Goal: Transaction & Acquisition: Purchase product/service

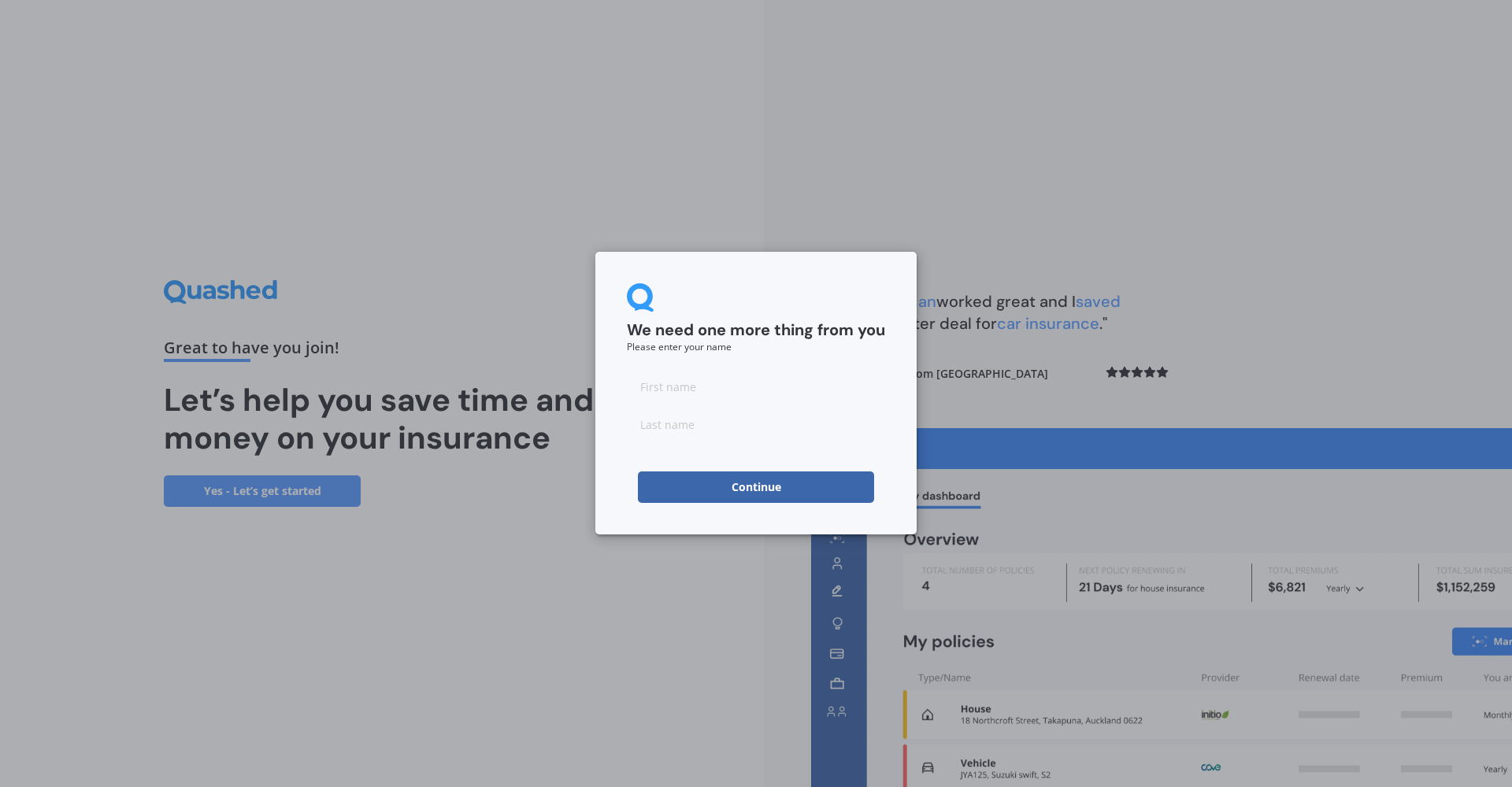
click at [800, 389] on input at bounding box center [755, 387] width 258 height 32
type input "[PERSON_NAME]"
type input "X"
type input "Cren"
click at [760, 505] on div "We need one more thing from you Please enter your name [PERSON_NAME] Continue" at bounding box center [756, 394] width 321 height 283
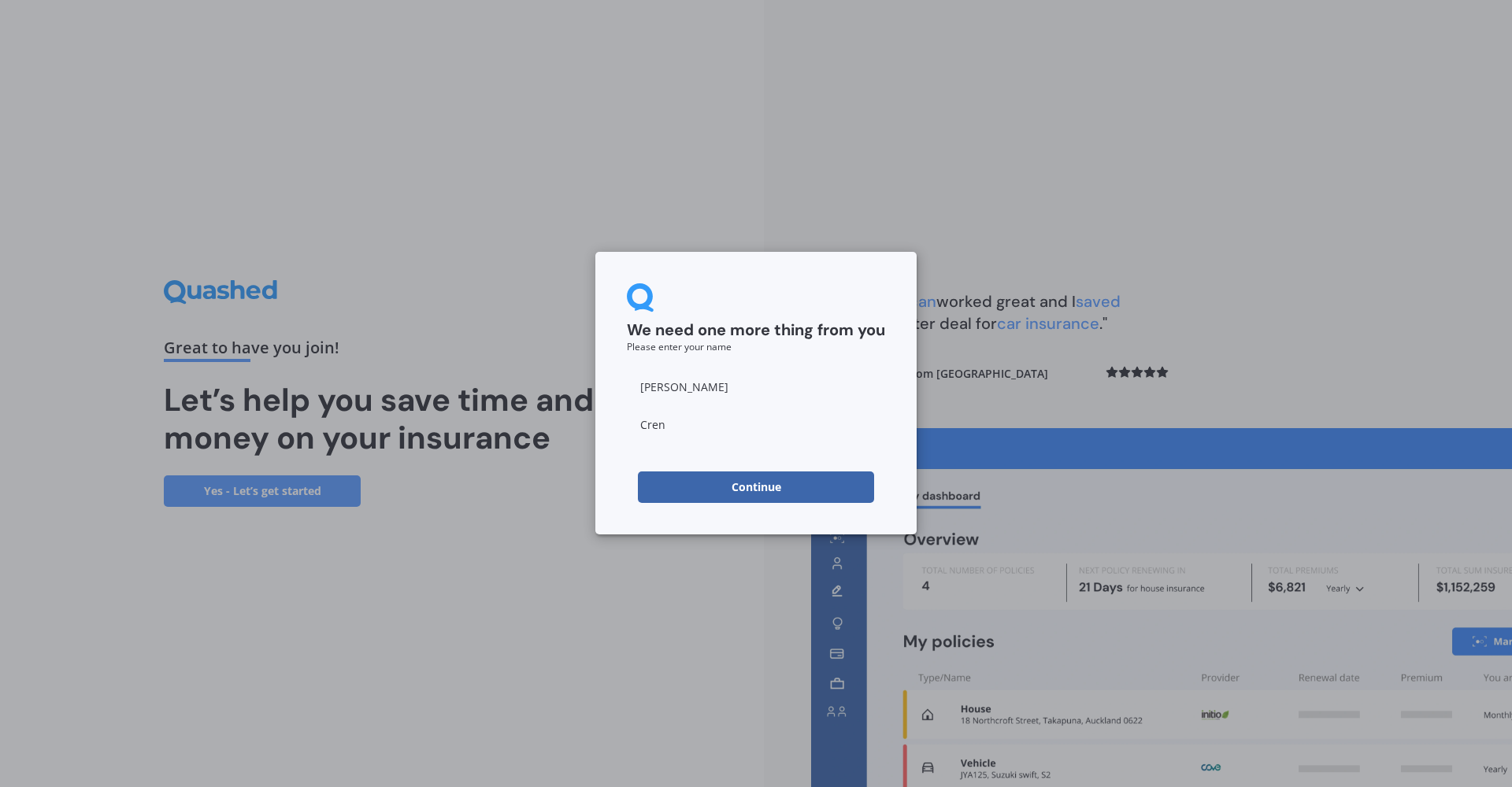
click at [759, 496] on button "Continue" at bounding box center [755, 487] width 236 height 32
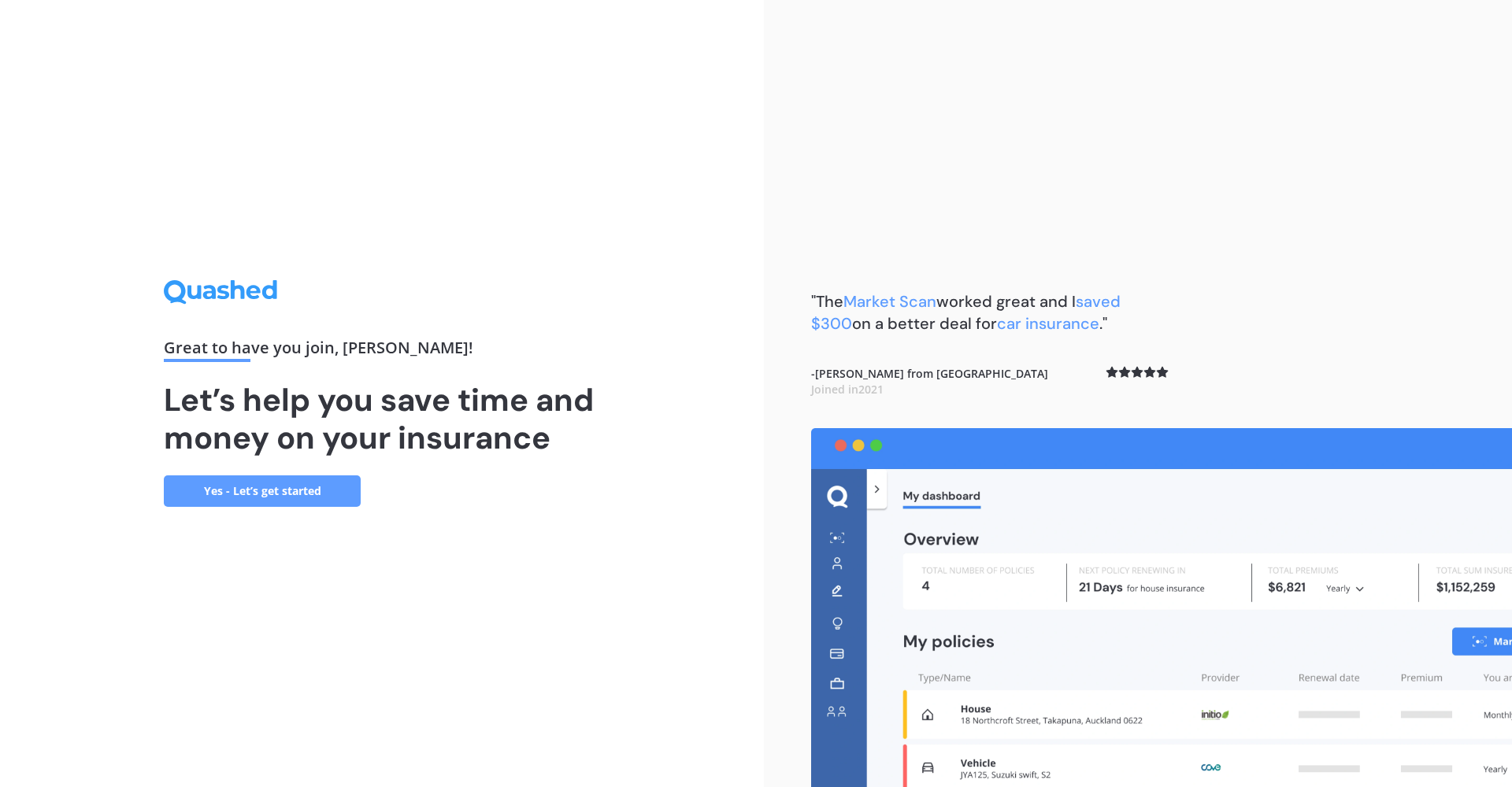
click at [306, 499] on link "Yes - Let’s get started" at bounding box center [262, 491] width 197 height 32
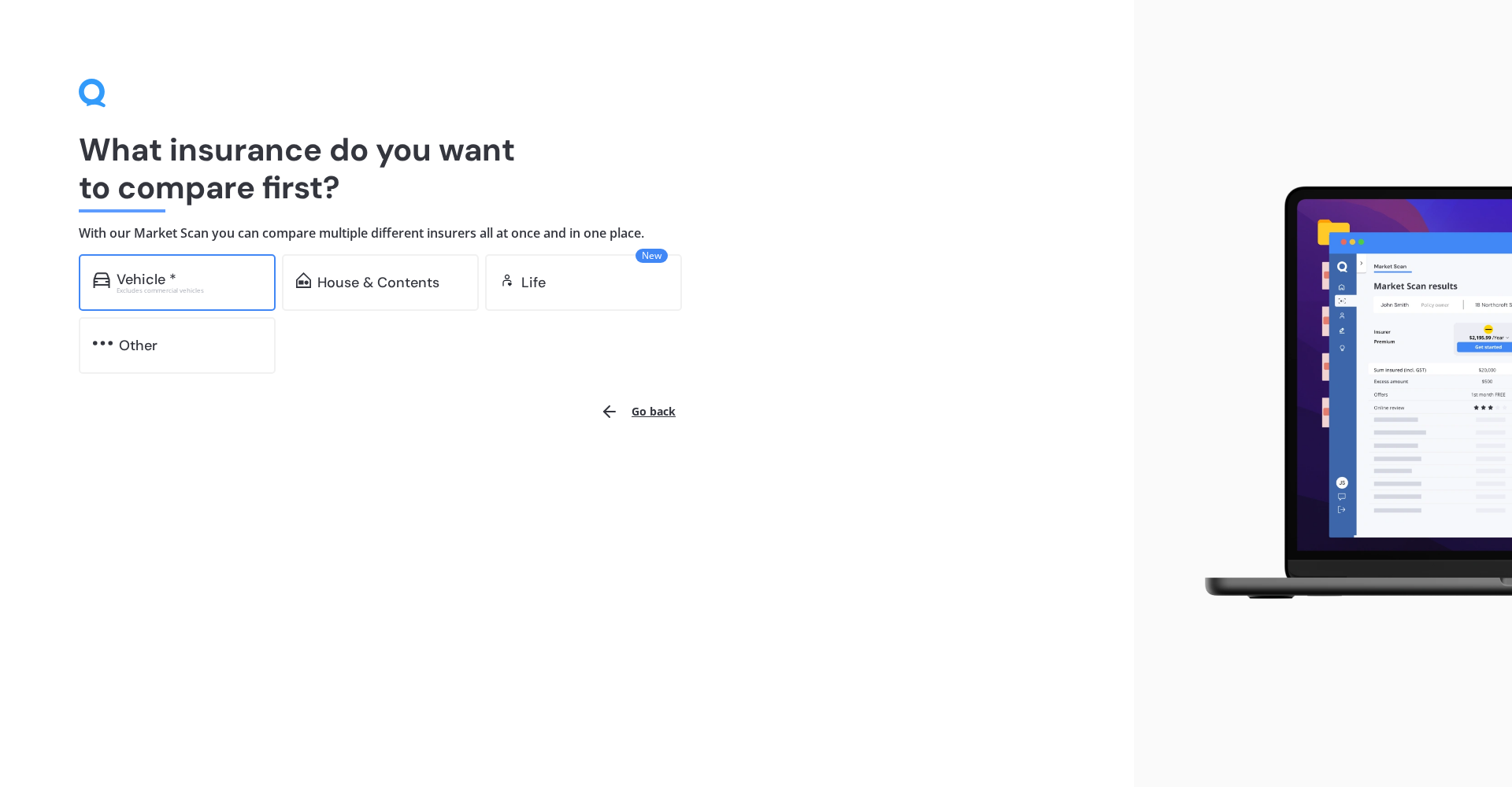
click at [212, 287] on div "Excludes commercial vehicles" at bounding box center [188, 290] width 144 height 6
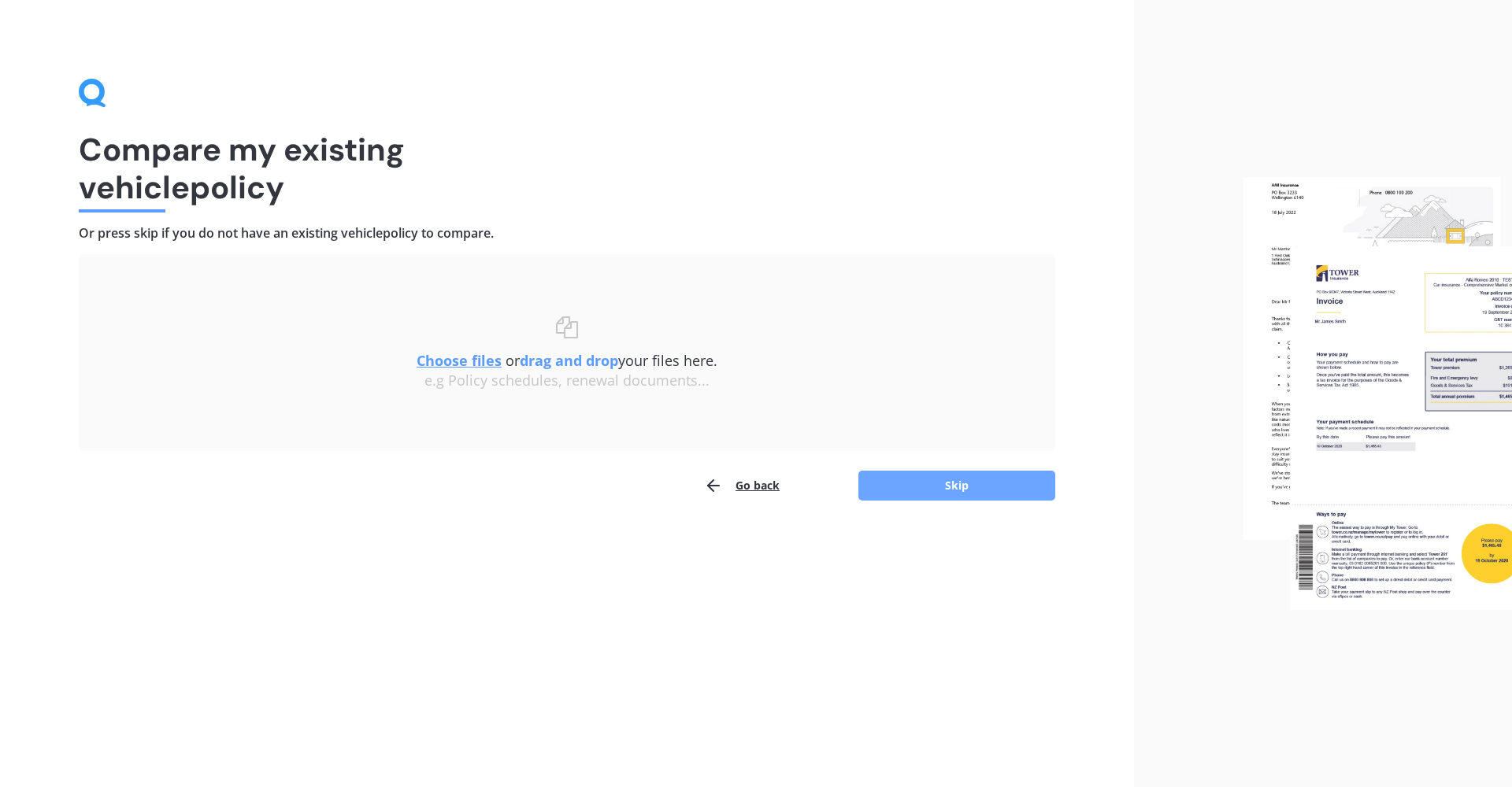
click at [901, 478] on button "Skip" at bounding box center [957, 486] width 197 height 30
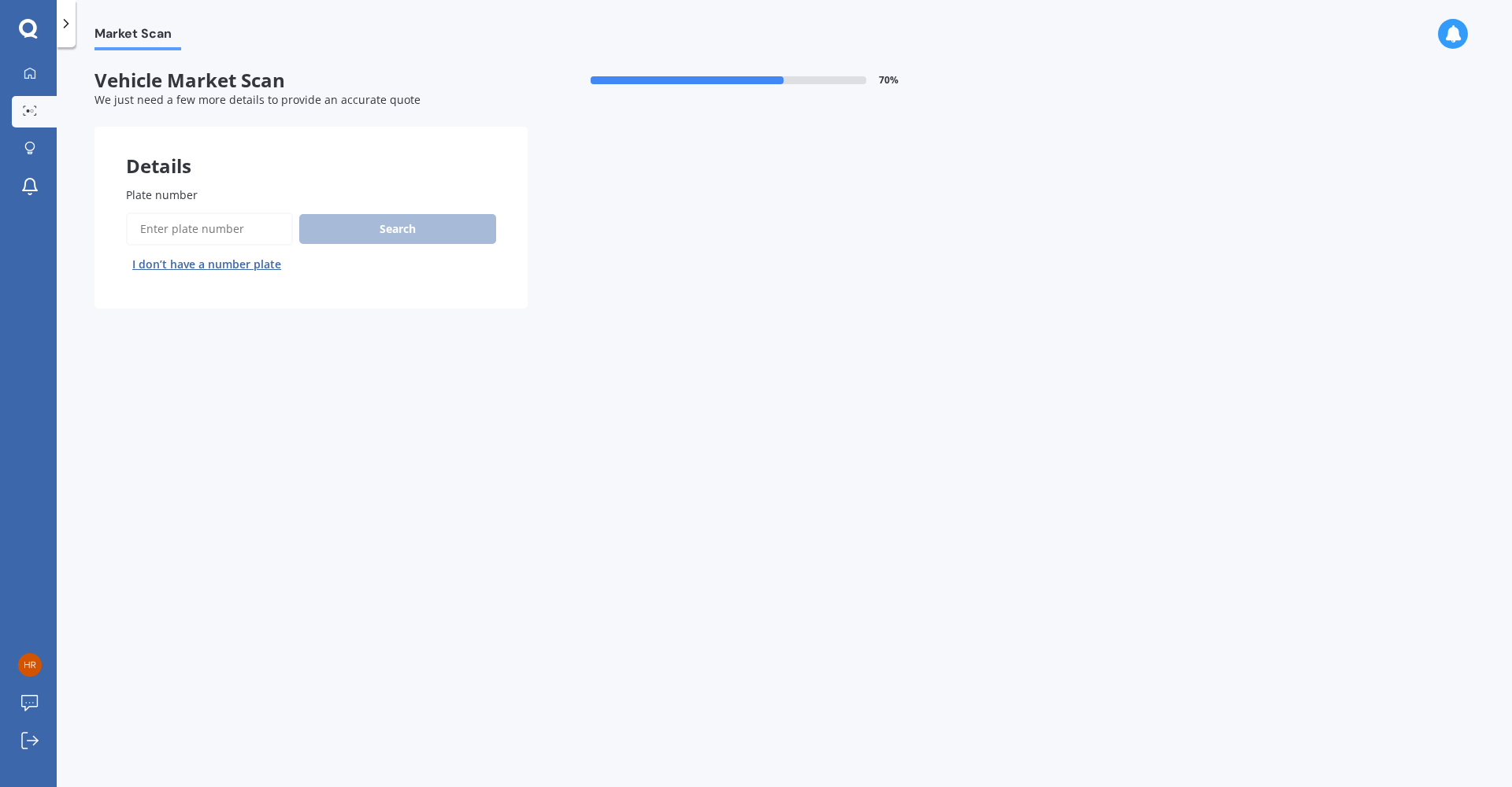
click at [237, 230] on input "Plate number" at bounding box center [209, 228] width 167 height 33
type input "HLNNGC"
click at [382, 235] on button "Search" at bounding box center [397, 229] width 197 height 30
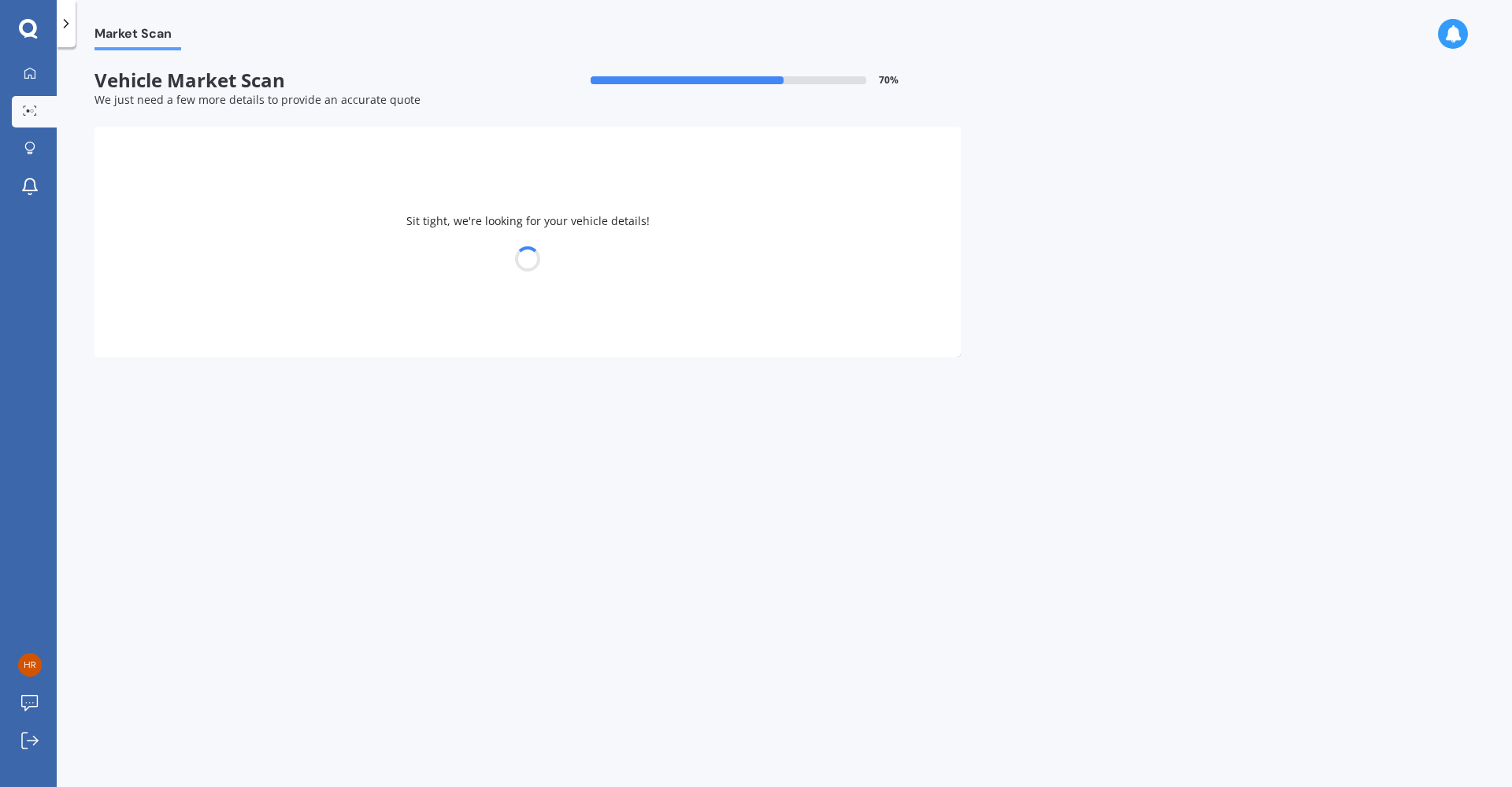
select select "RENAULT"
select select "CAPTUR"
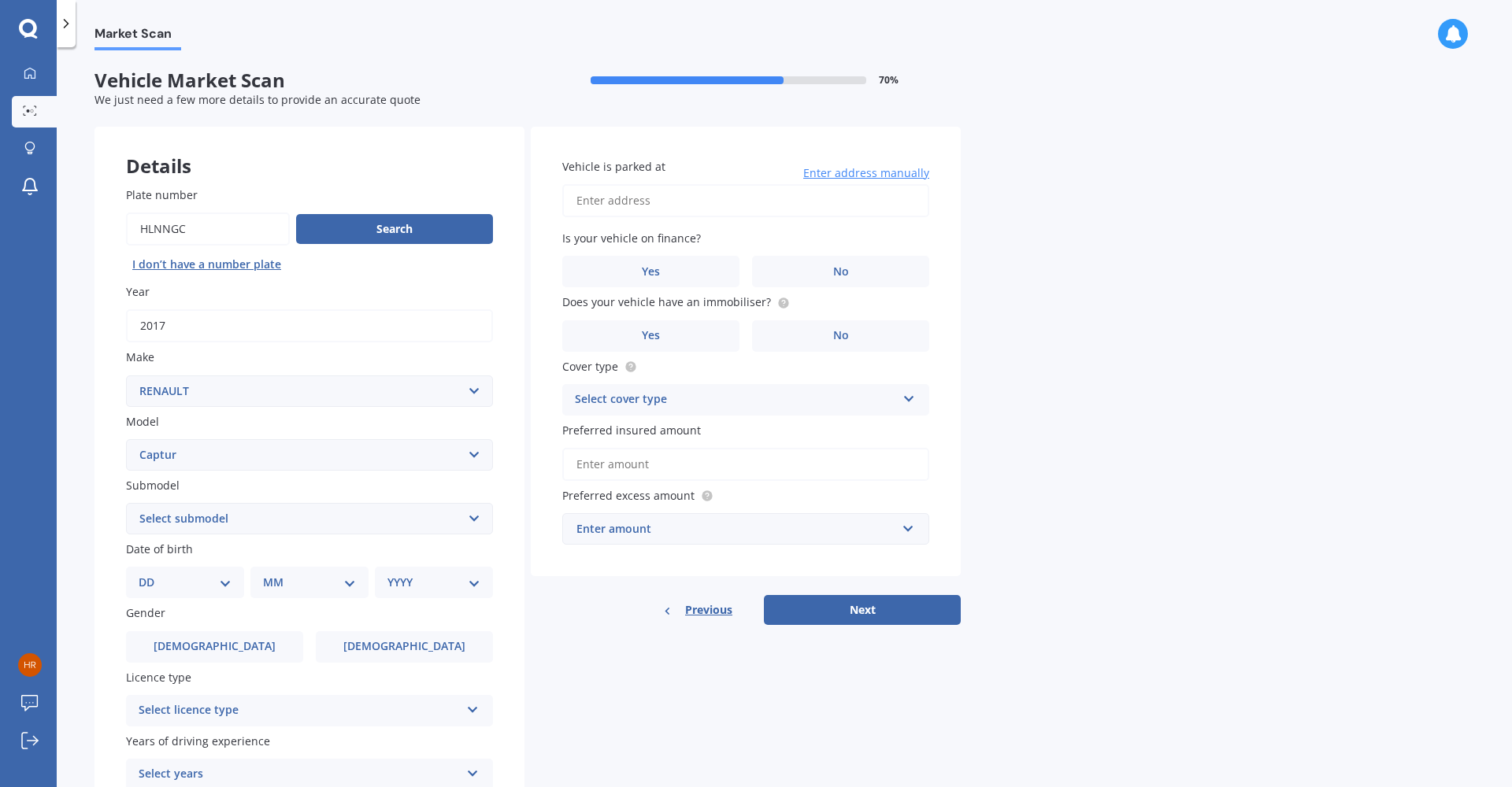
click at [567, 682] on div "Details Plate number Search I don’t have a number plate Year [DATE] Make Select…" at bounding box center [527, 506] width 866 height 760
select select "31"
select select "10"
select select "1979"
click at [401, 641] on span "[DEMOGRAPHIC_DATA]" at bounding box center [404, 647] width 126 height 13
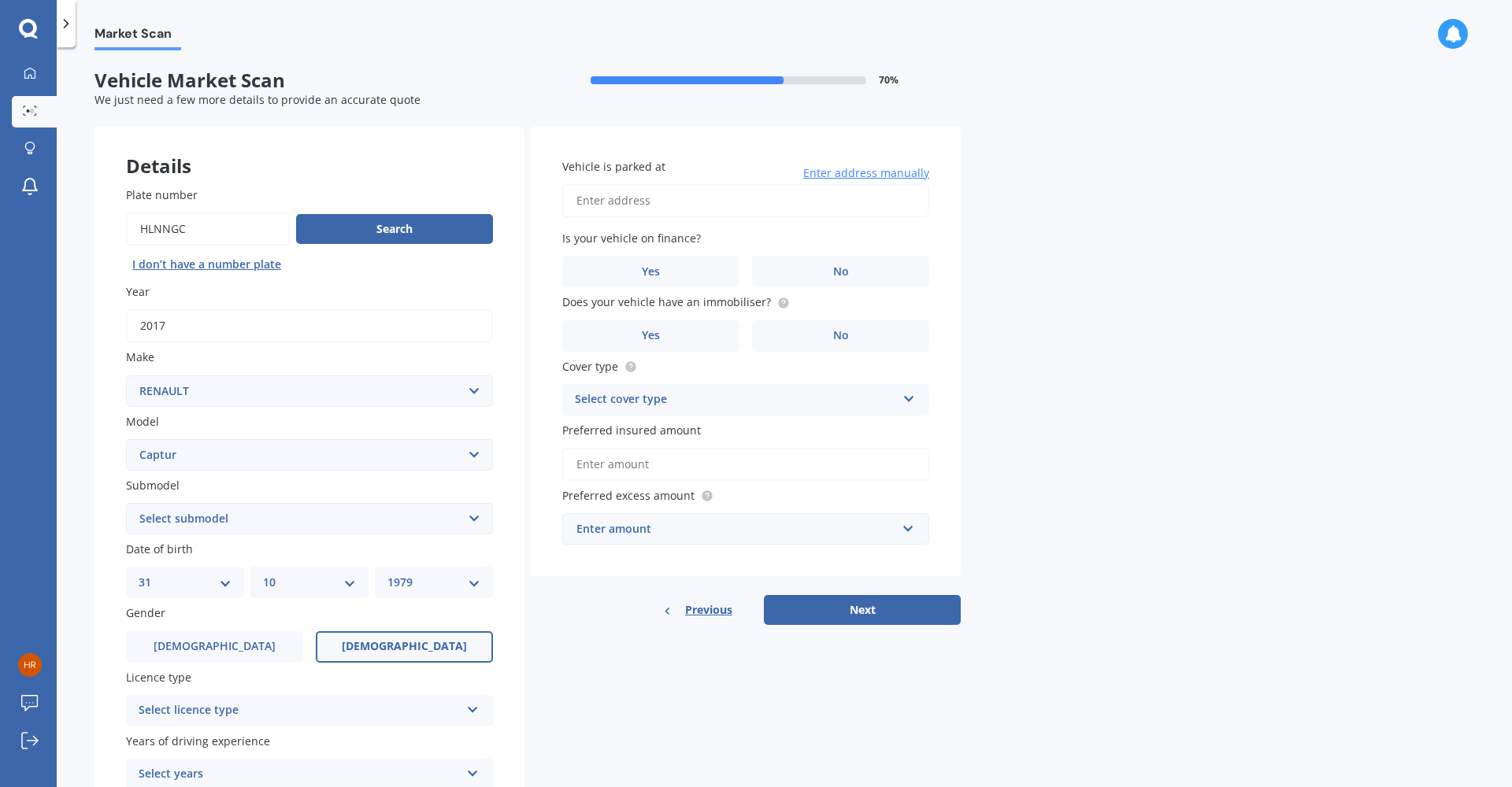
click at [0, 0] on input "[DEMOGRAPHIC_DATA]" at bounding box center [0, 0] width 0 height 0
click at [417, 701] on div "Select licence type" at bounding box center [299, 710] width 321 height 19
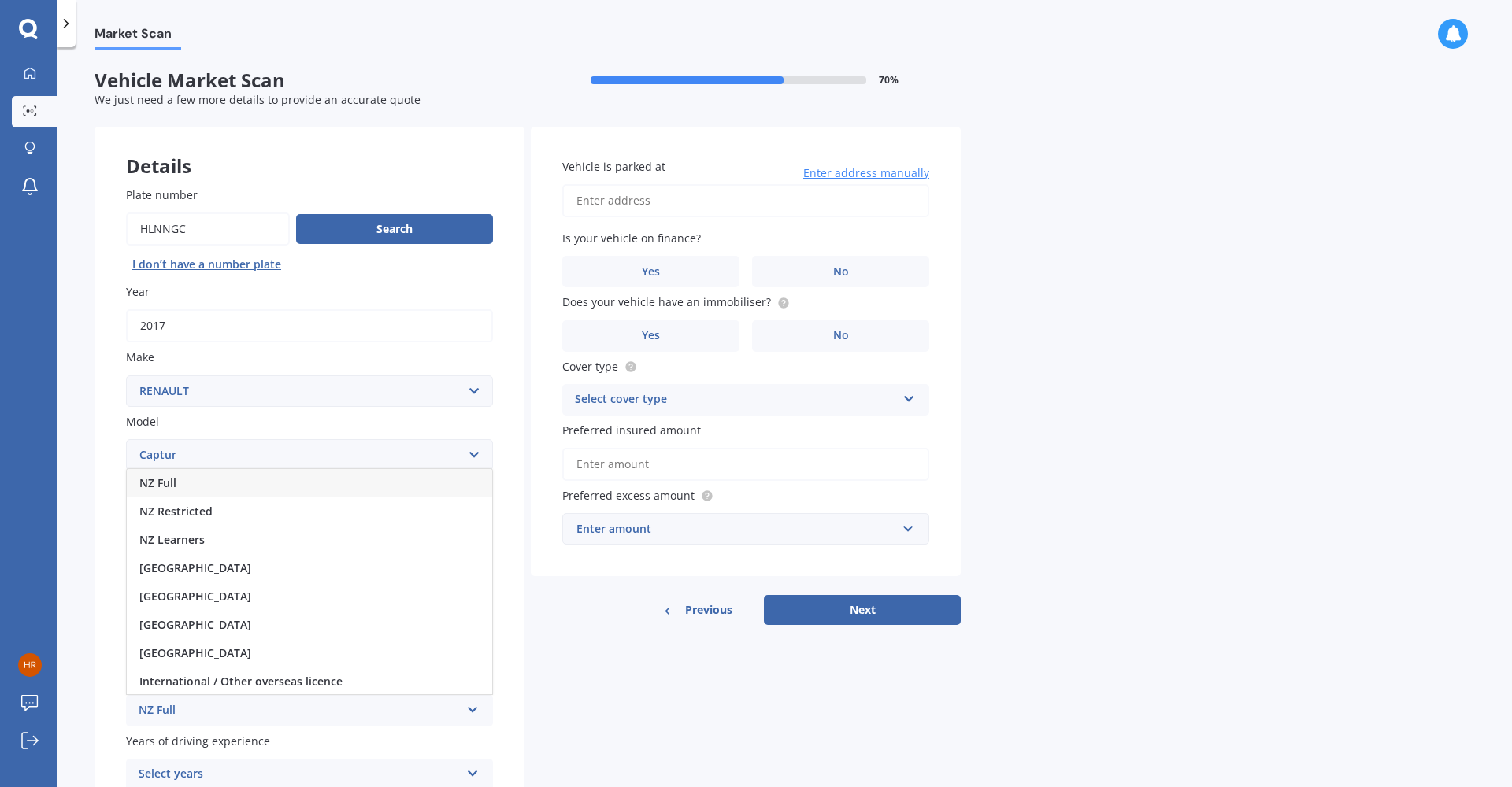
click at [369, 475] on div "NZ Full" at bounding box center [309, 483] width 366 height 28
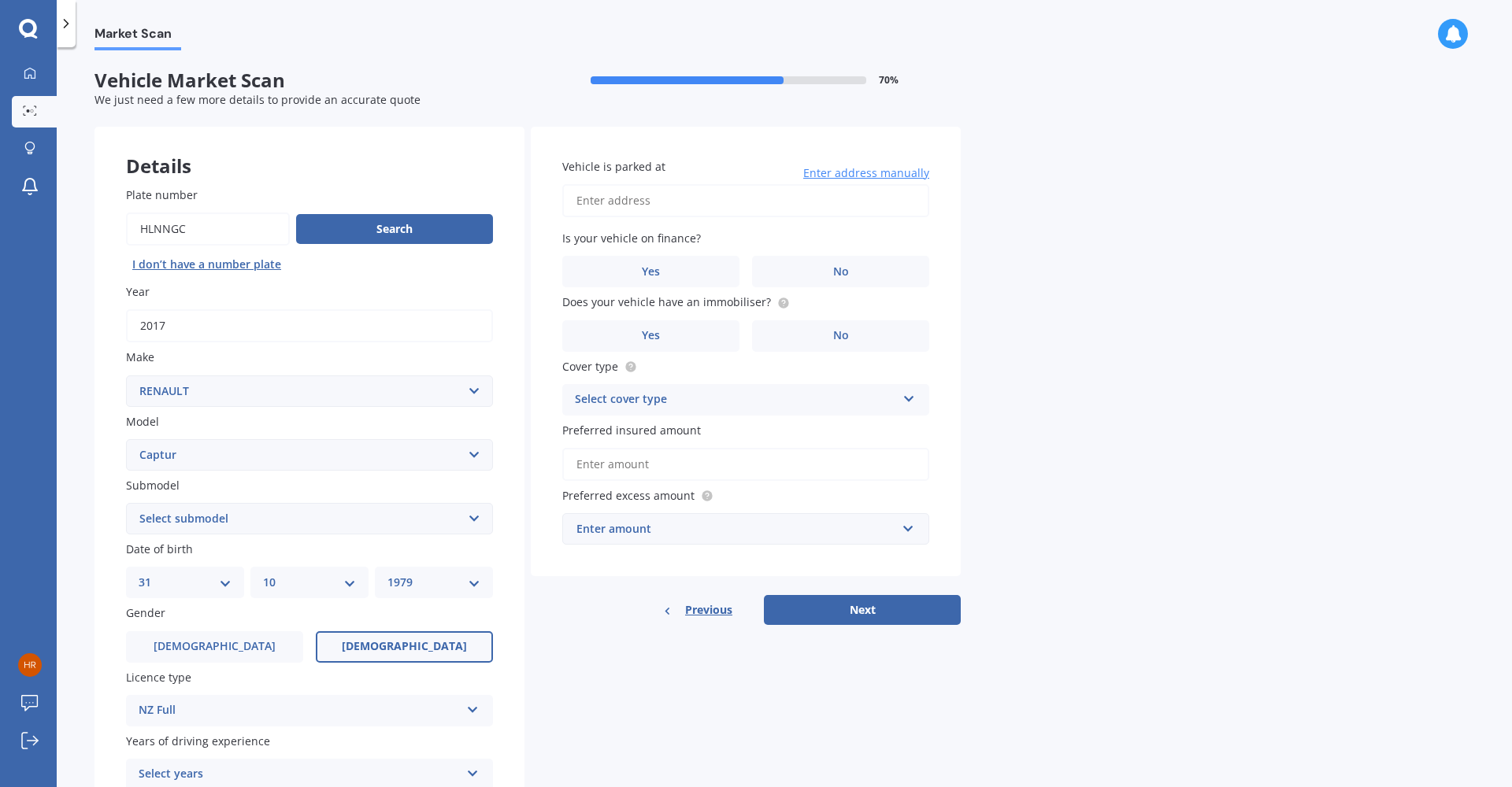
click at [581, 718] on div "Details Plate number Search I don’t have a number plate Year [DATE] Make Select…" at bounding box center [527, 506] width 866 height 760
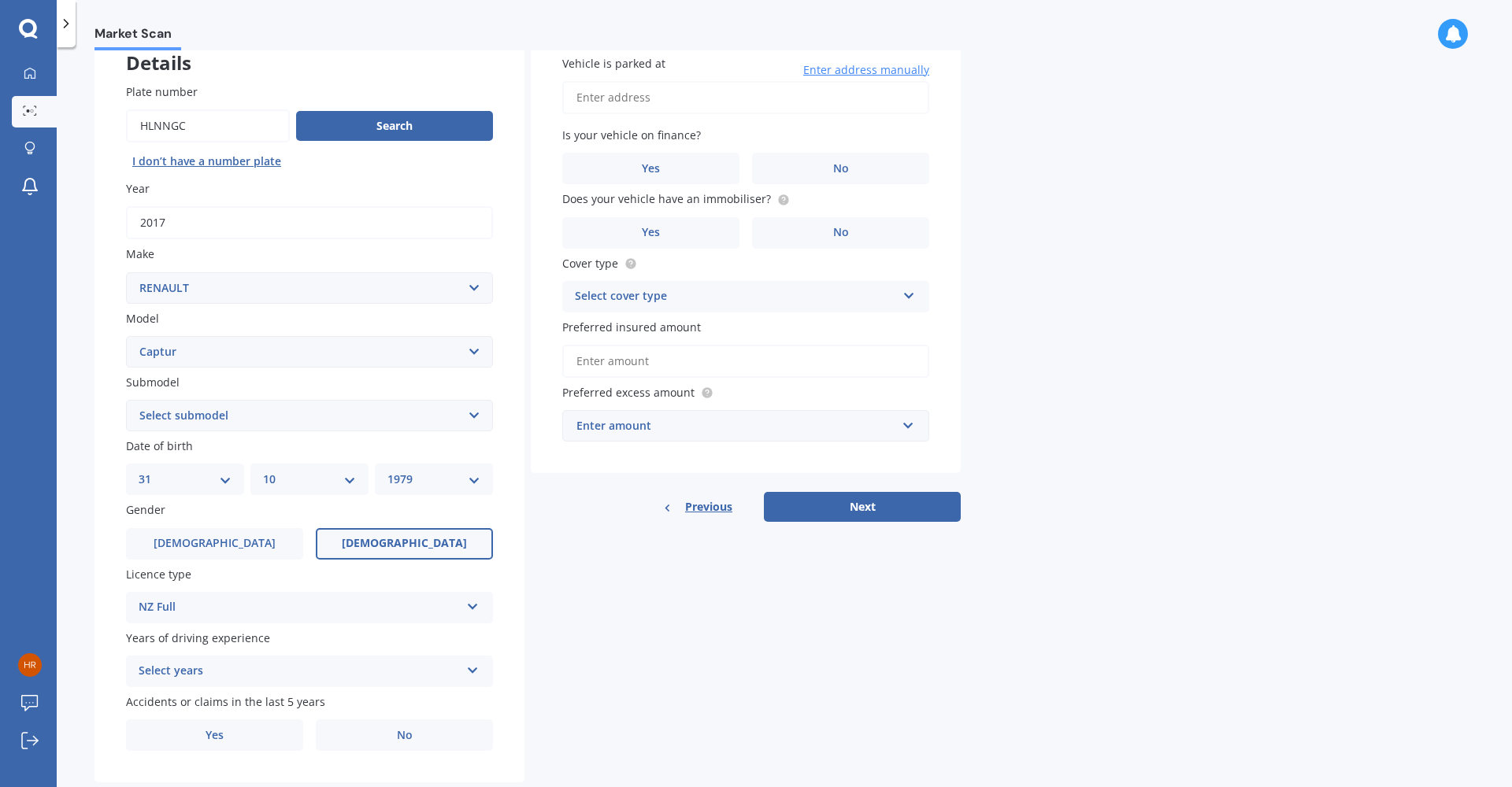
scroll to position [104, 0]
click at [477, 663] on icon at bounding box center [472, 666] width 13 height 11
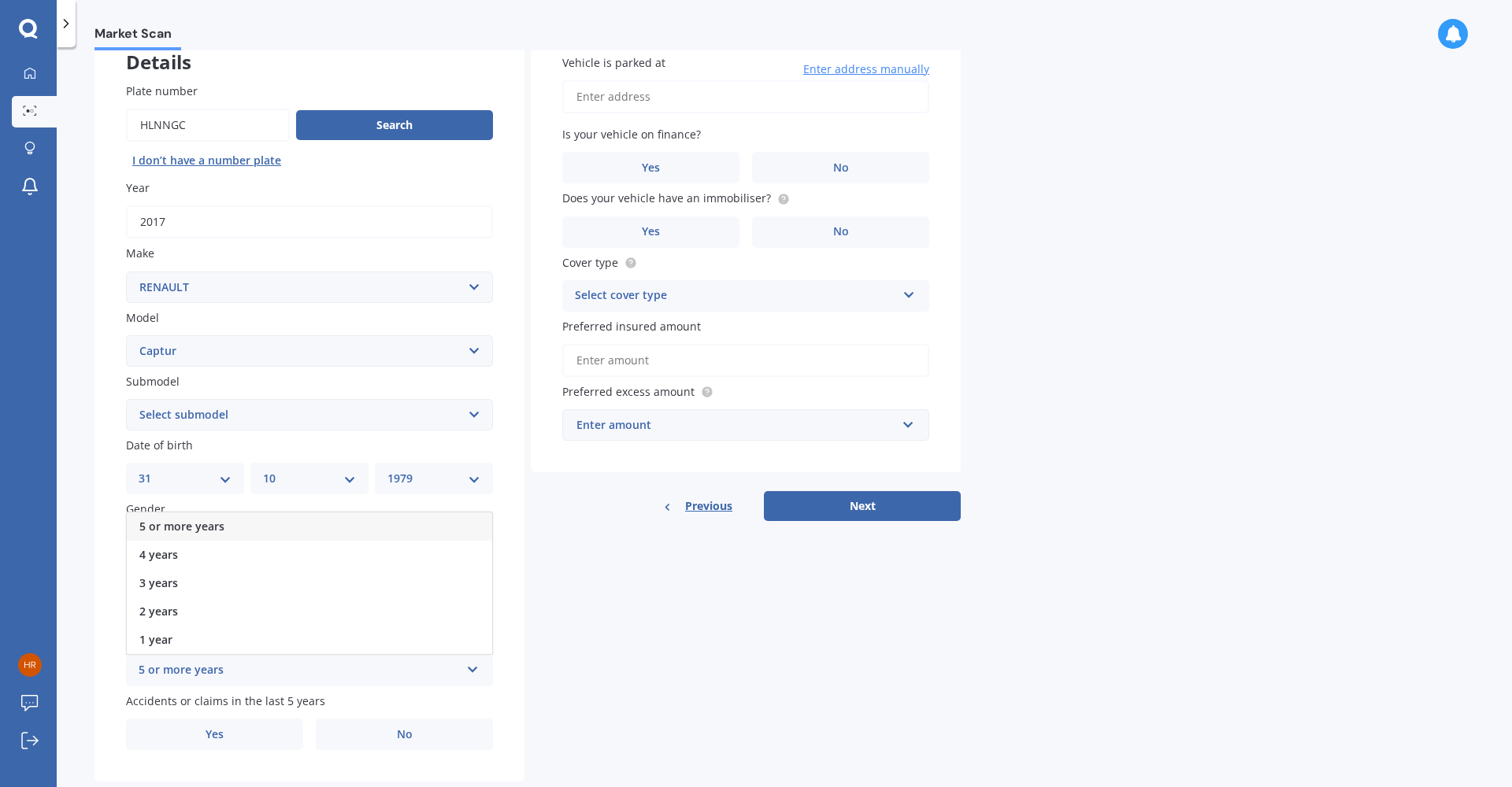
click at [418, 513] on div "5 or more years" at bounding box center [309, 527] width 366 height 28
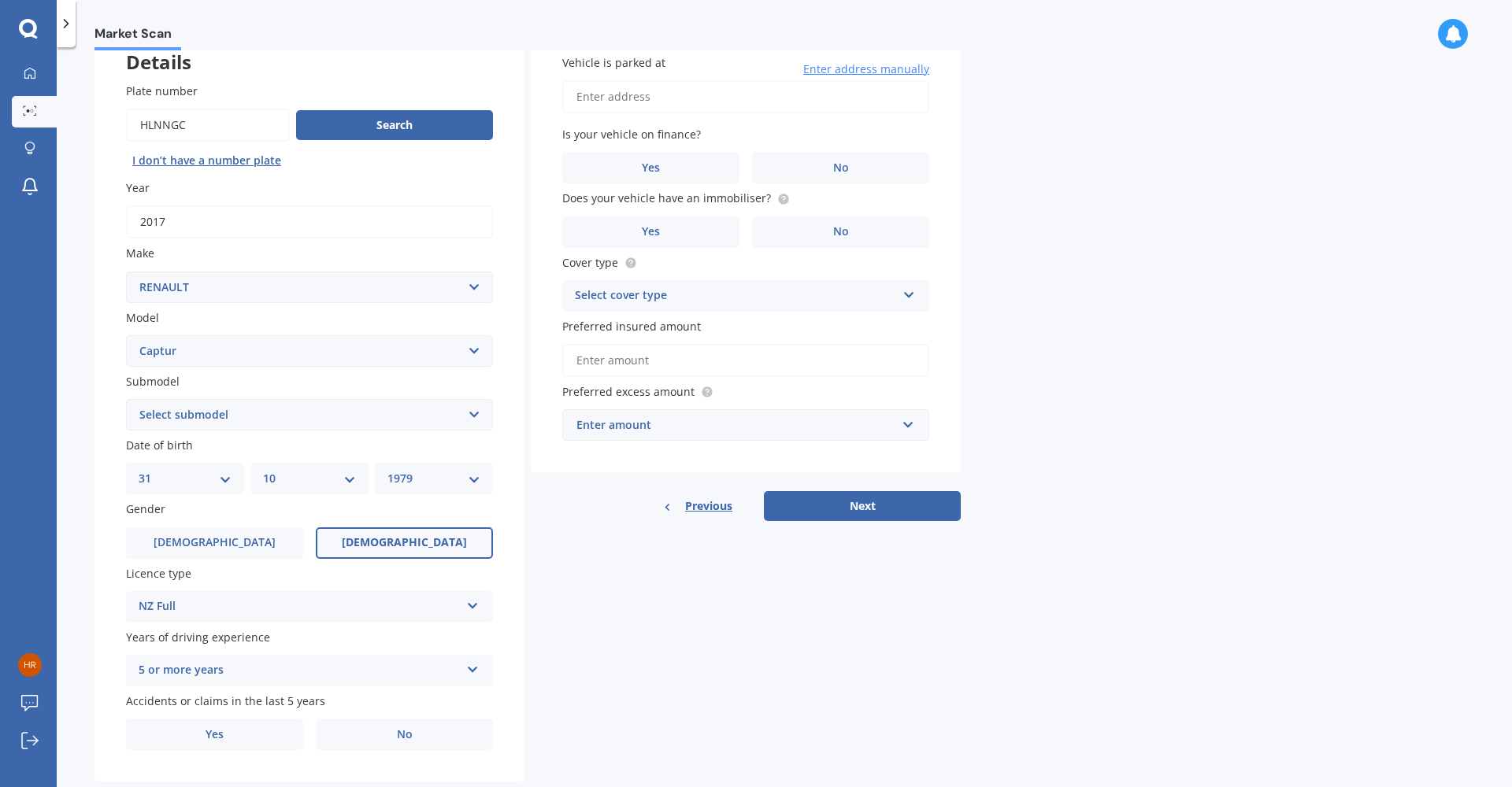
click at [626, 698] on div "Details Plate number Search I don’t have a number plate Year [DATE] Make Select…" at bounding box center [527, 402] width 866 height 760
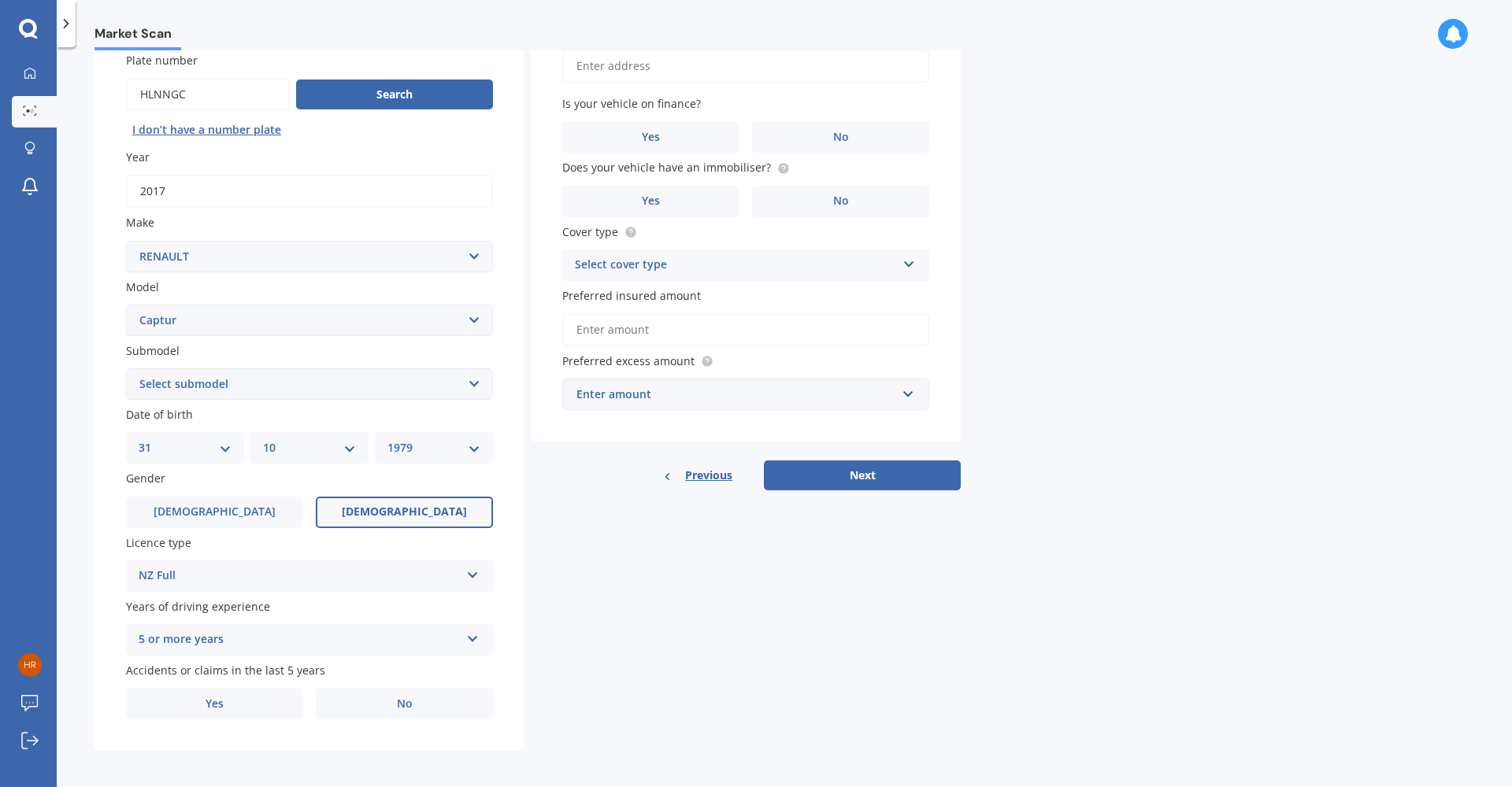
scroll to position [133, 0]
click at [451, 697] on label "No" at bounding box center [404, 705] width 177 height 32
click at [0, 0] on input "No" at bounding box center [0, 0] width 0 height 0
click at [736, 656] on div "Details Plate number Search I don’t have a number plate Year [DATE] Make Select…" at bounding box center [527, 373] width 866 height 760
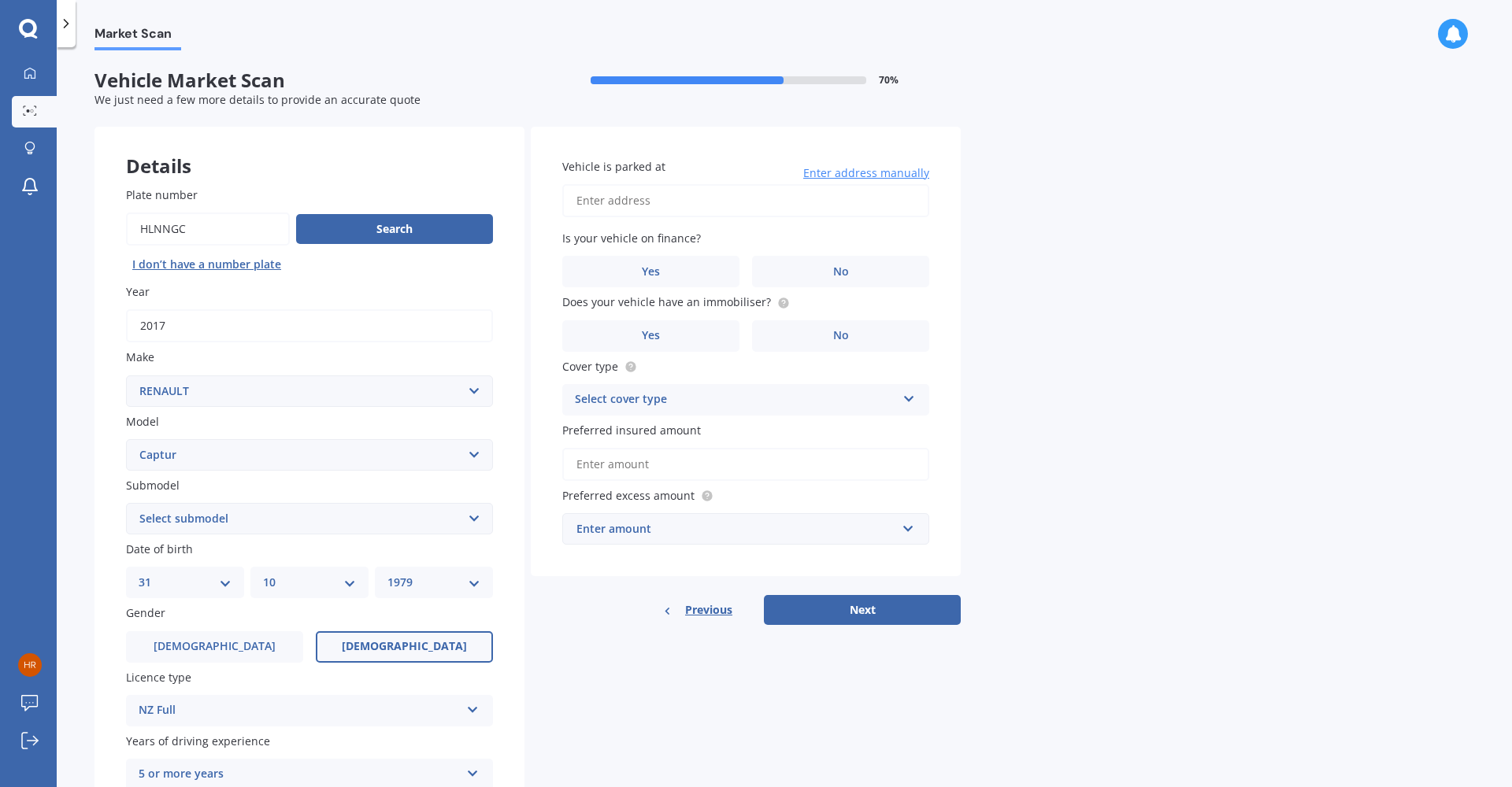
scroll to position [0, 0]
type input "[STREET_ADDRESS]"
click at [825, 260] on label "No" at bounding box center [841, 272] width 177 height 32
click at [0, 0] on input "No" at bounding box center [0, 0] width 0 height 0
click at [821, 331] on label "No" at bounding box center [841, 337] width 177 height 32
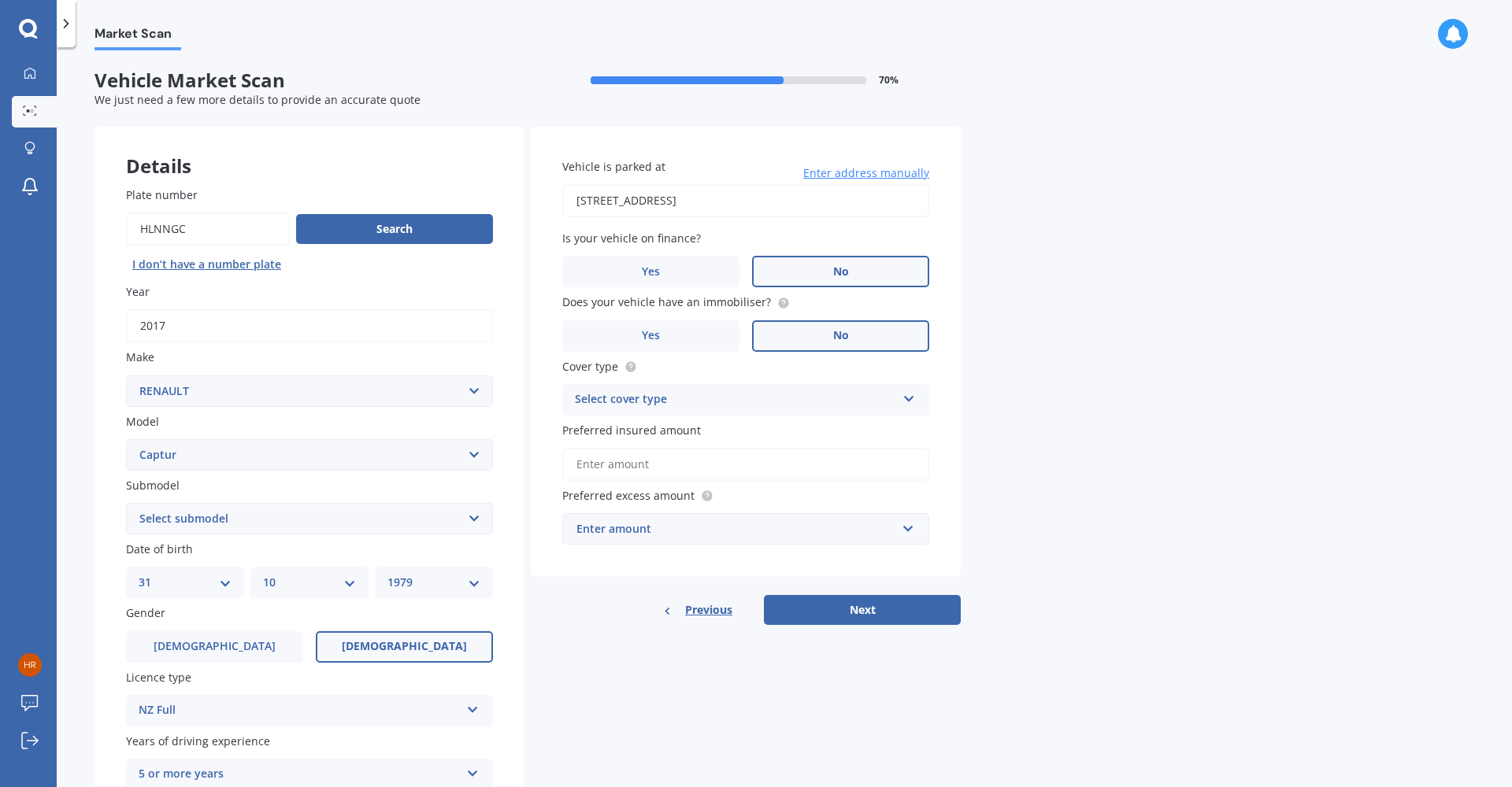
click at [0, 0] on input "No" at bounding box center [0, 0] width 0 height 0
click at [828, 394] on div "Select cover type" at bounding box center [735, 399] width 321 height 19
click at [794, 428] on div "Comprehensive" at bounding box center [745, 430] width 366 height 28
click at [763, 462] on input "Preferred insured amount" at bounding box center [745, 464] width 367 height 33
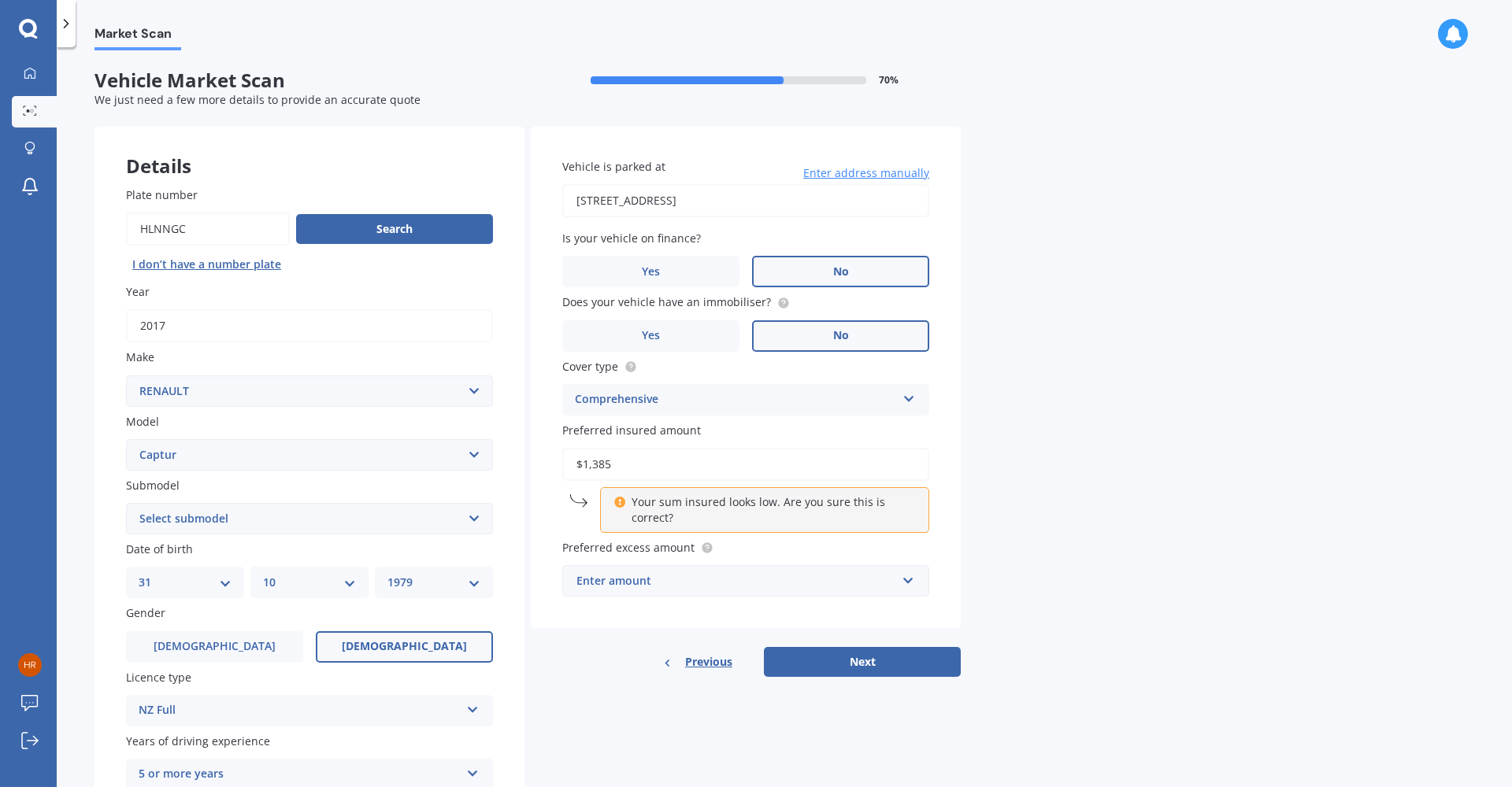
type input "$13,850"
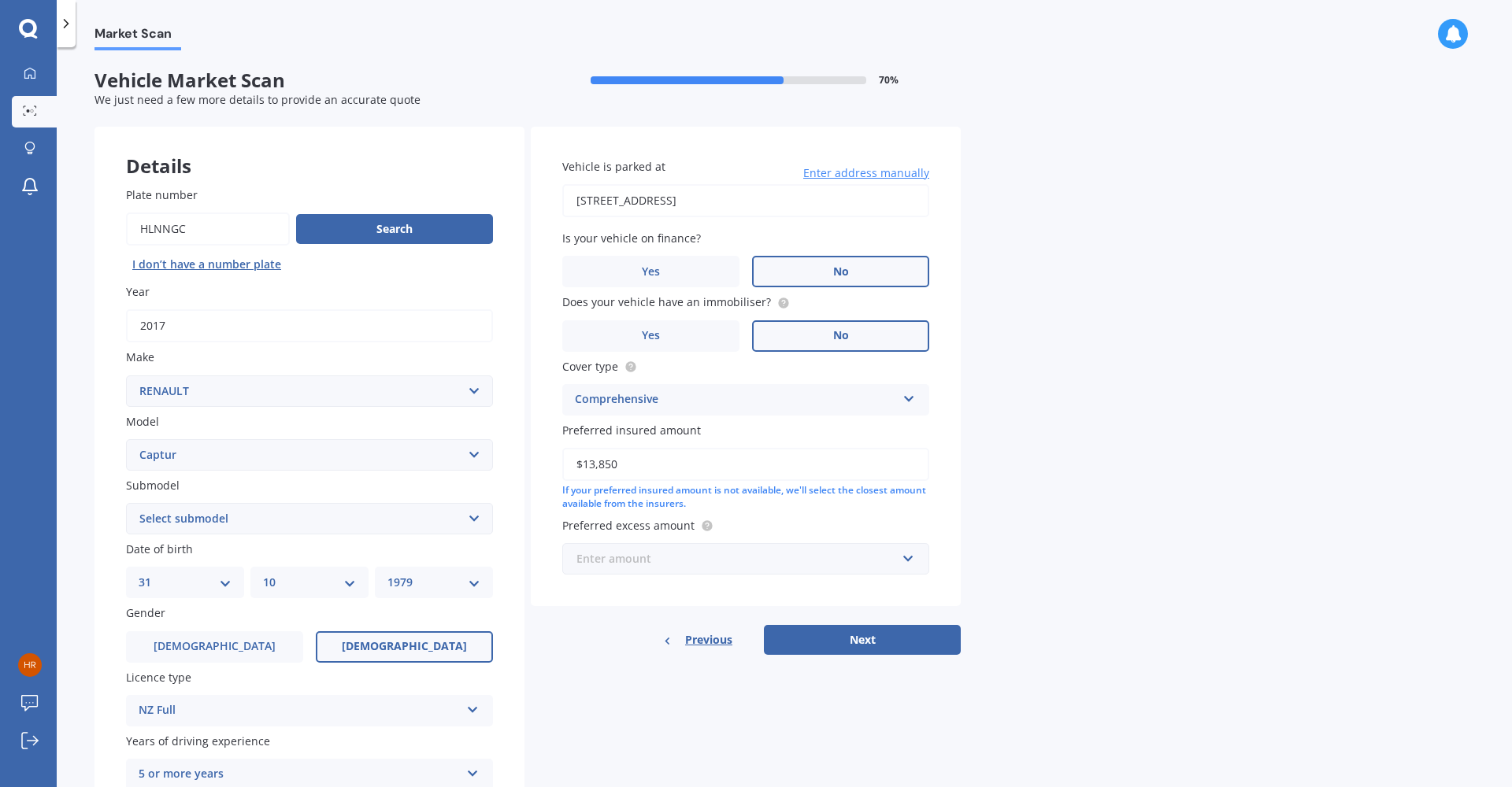
click at [909, 549] on input "text" at bounding box center [740, 559] width 353 height 30
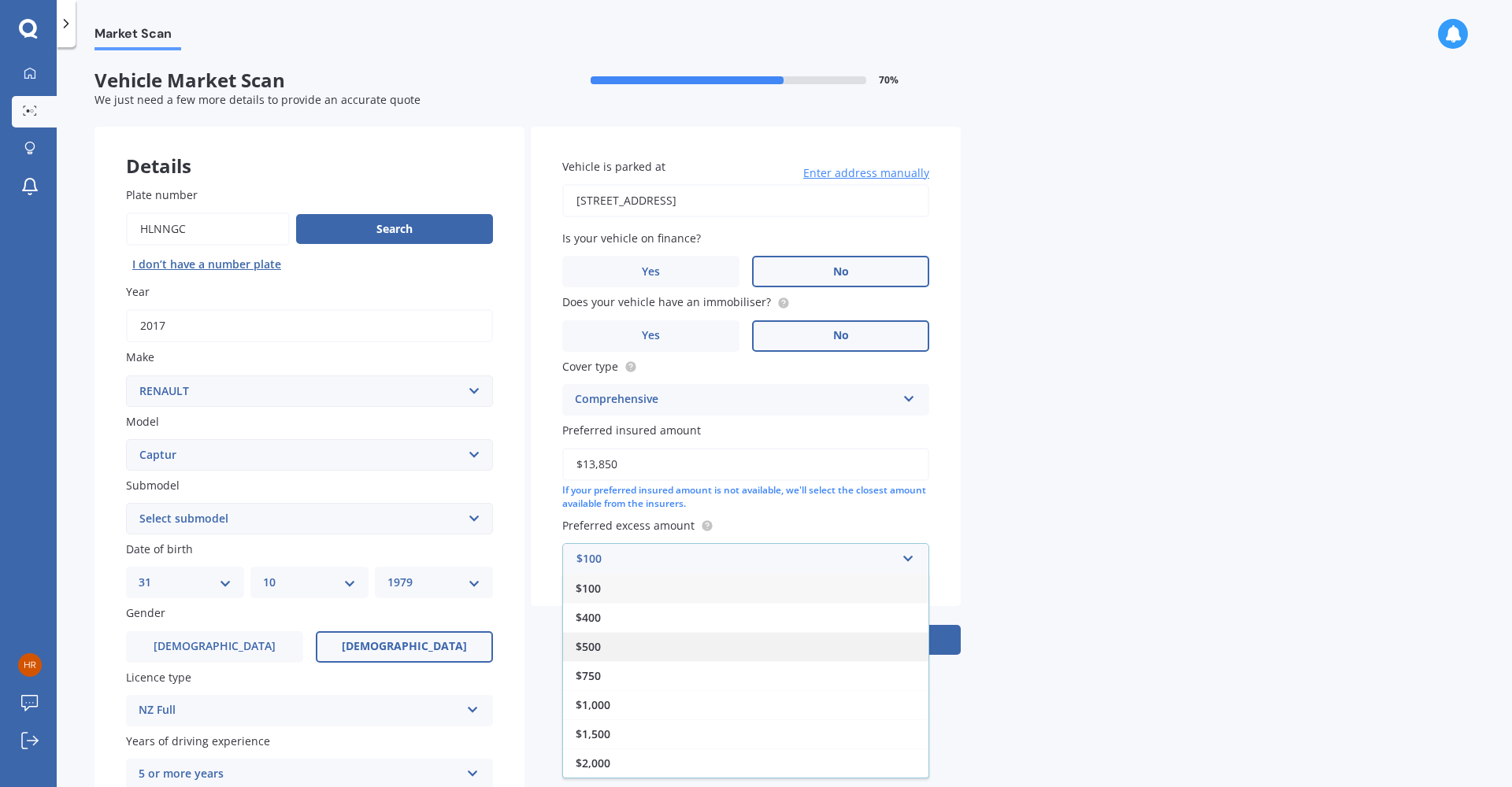
click at [813, 638] on div "$500" at bounding box center [745, 647] width 366 height 29
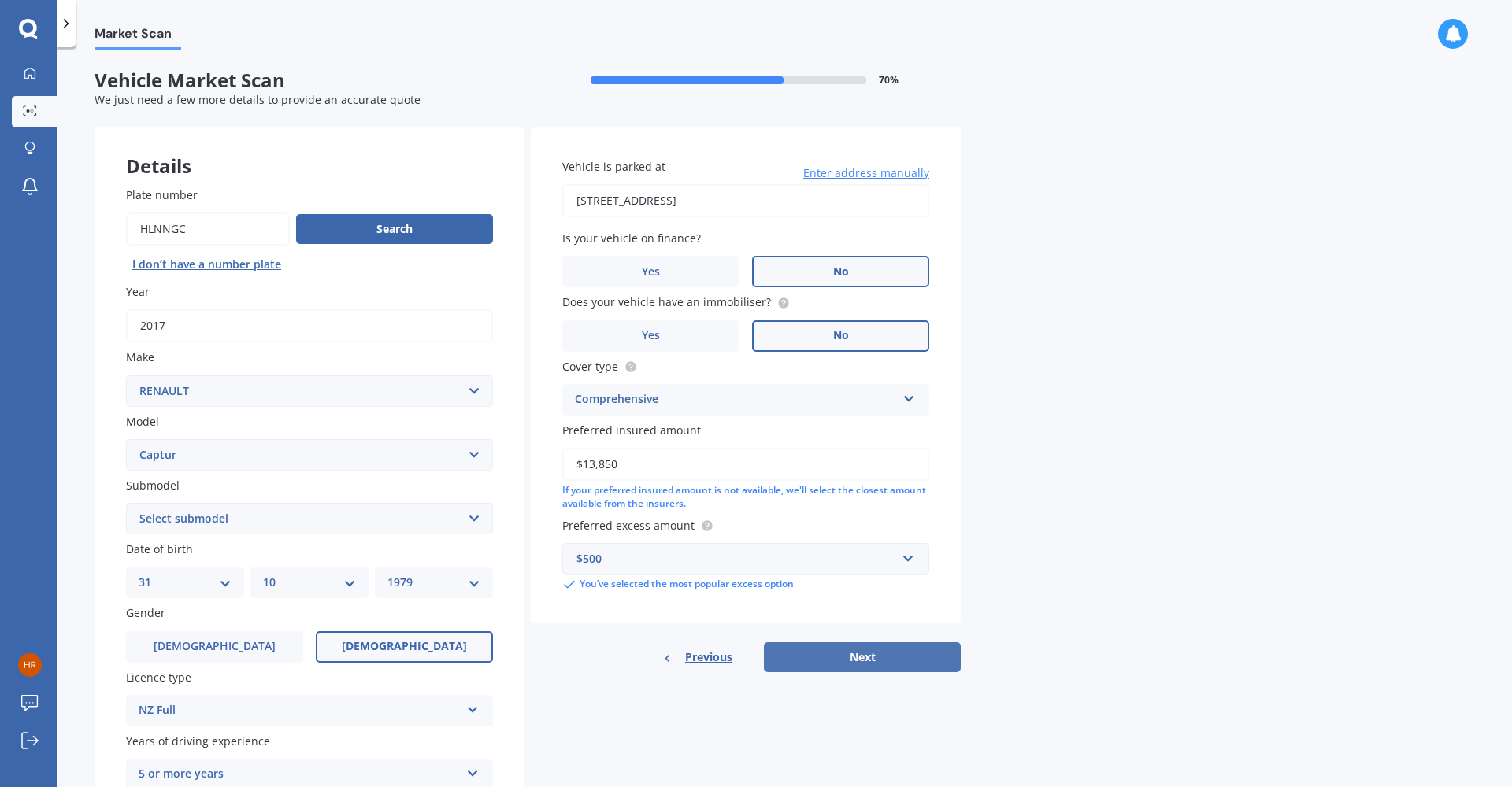
click at [857, 655] on button "Next" at bounding box center [863, 657] width 197 height 30
select select "1.2 TURBO"
click at [667, 717] on div "Details Plate number Search I don’t have a number plate Year [DATE] Make Select…" at bounding box center [527, 506] width 866 height 760
click at [828, 651] on button "Next" at bounding box center [863, 657] width 197 height 30
select select "31"
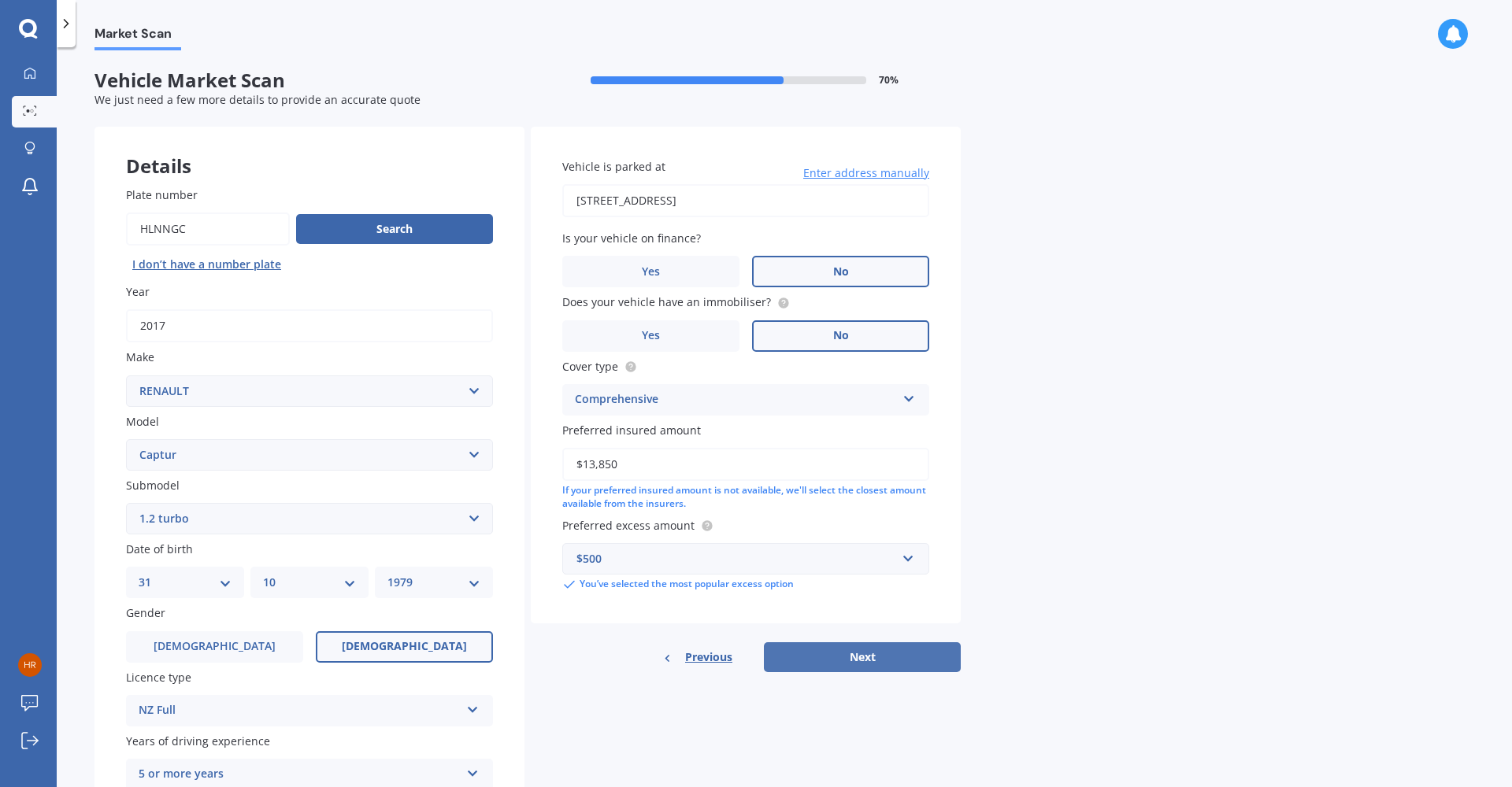
select select "10"
select select "1979"
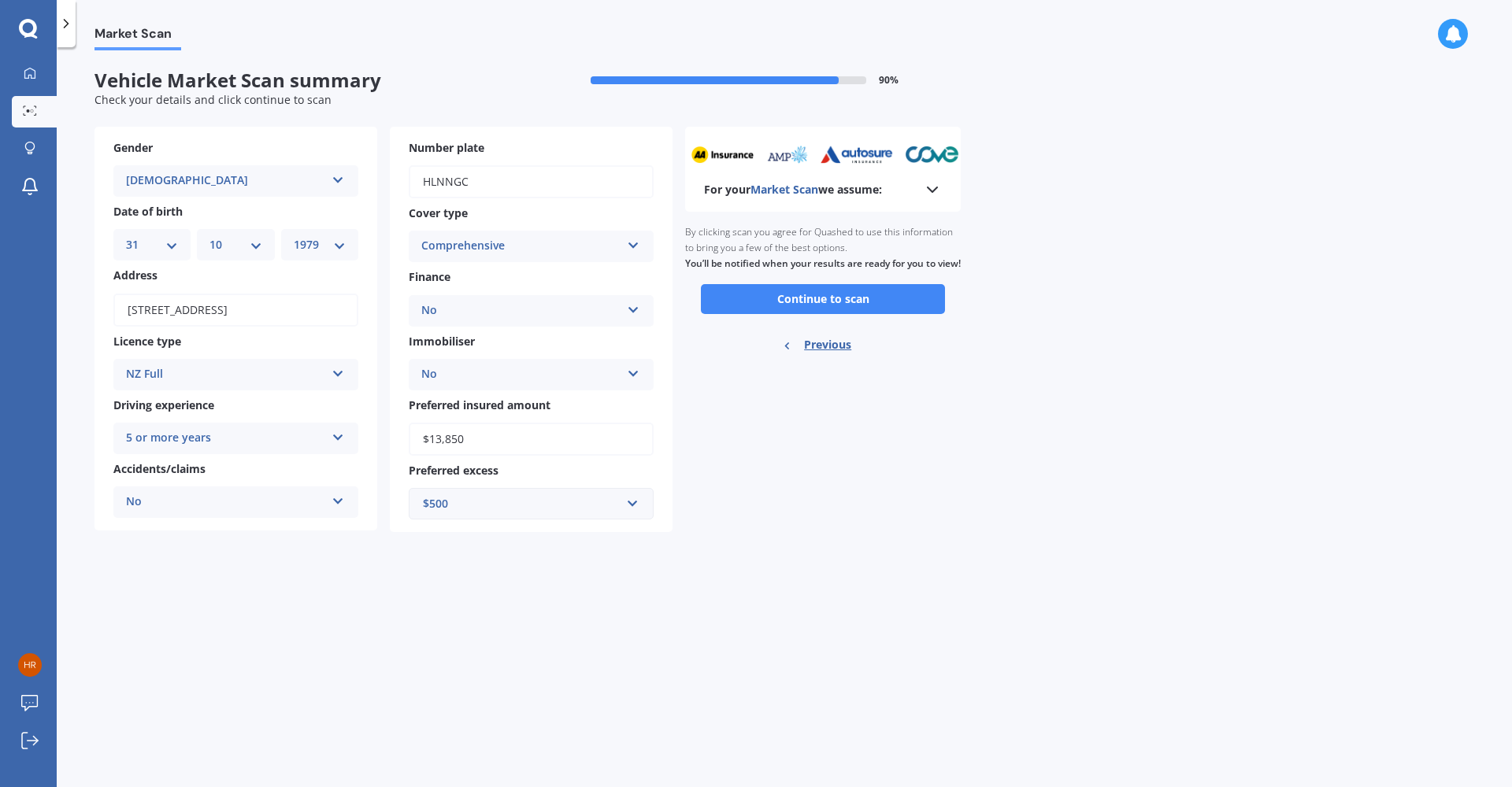
click at [934, 189] on polyline at bounding box center [931, 189] width 9 height 5
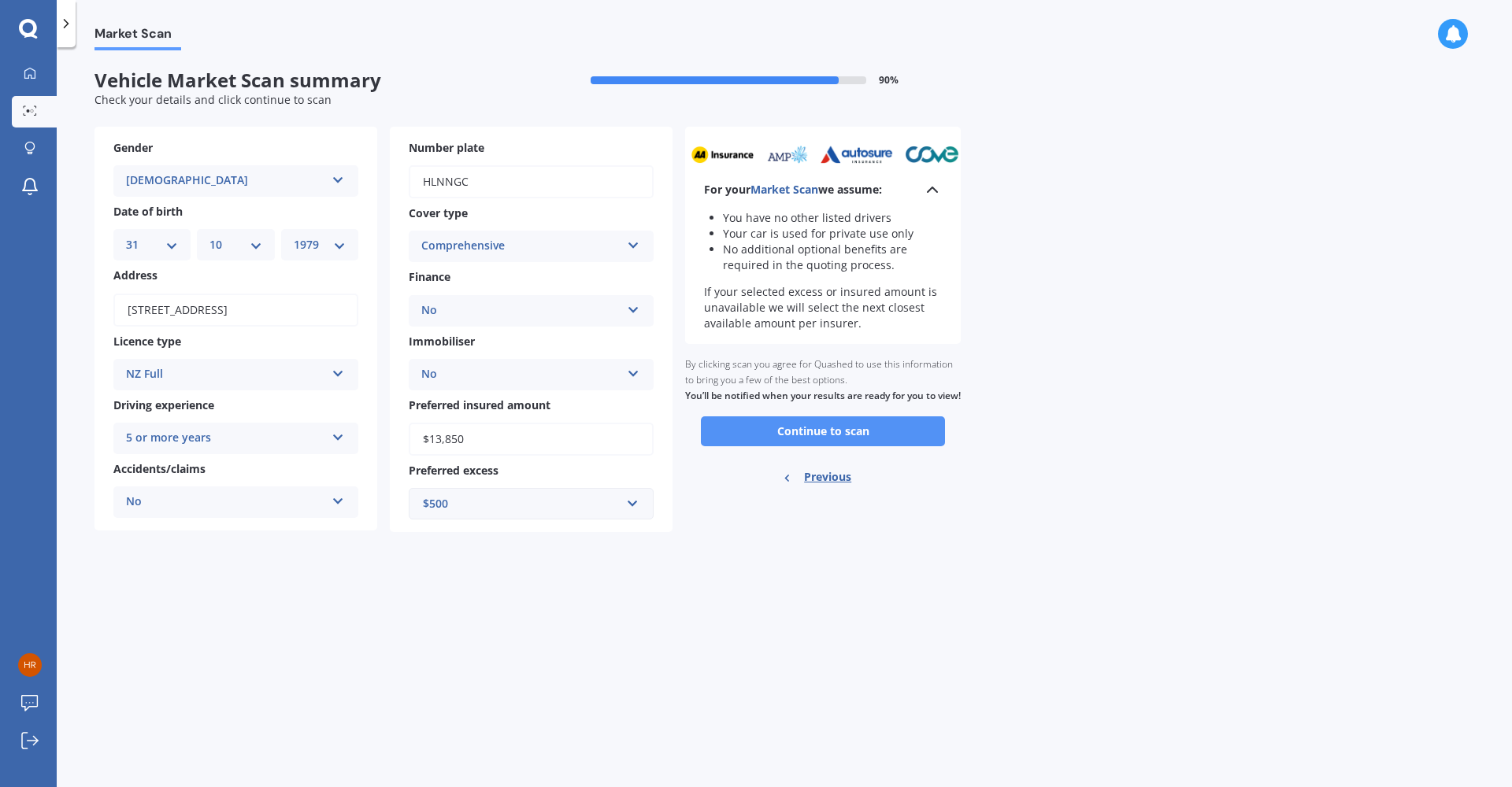
click at [867, 437] on button "Continue to scan" at bounding box center [822, 431] width 244 height 30
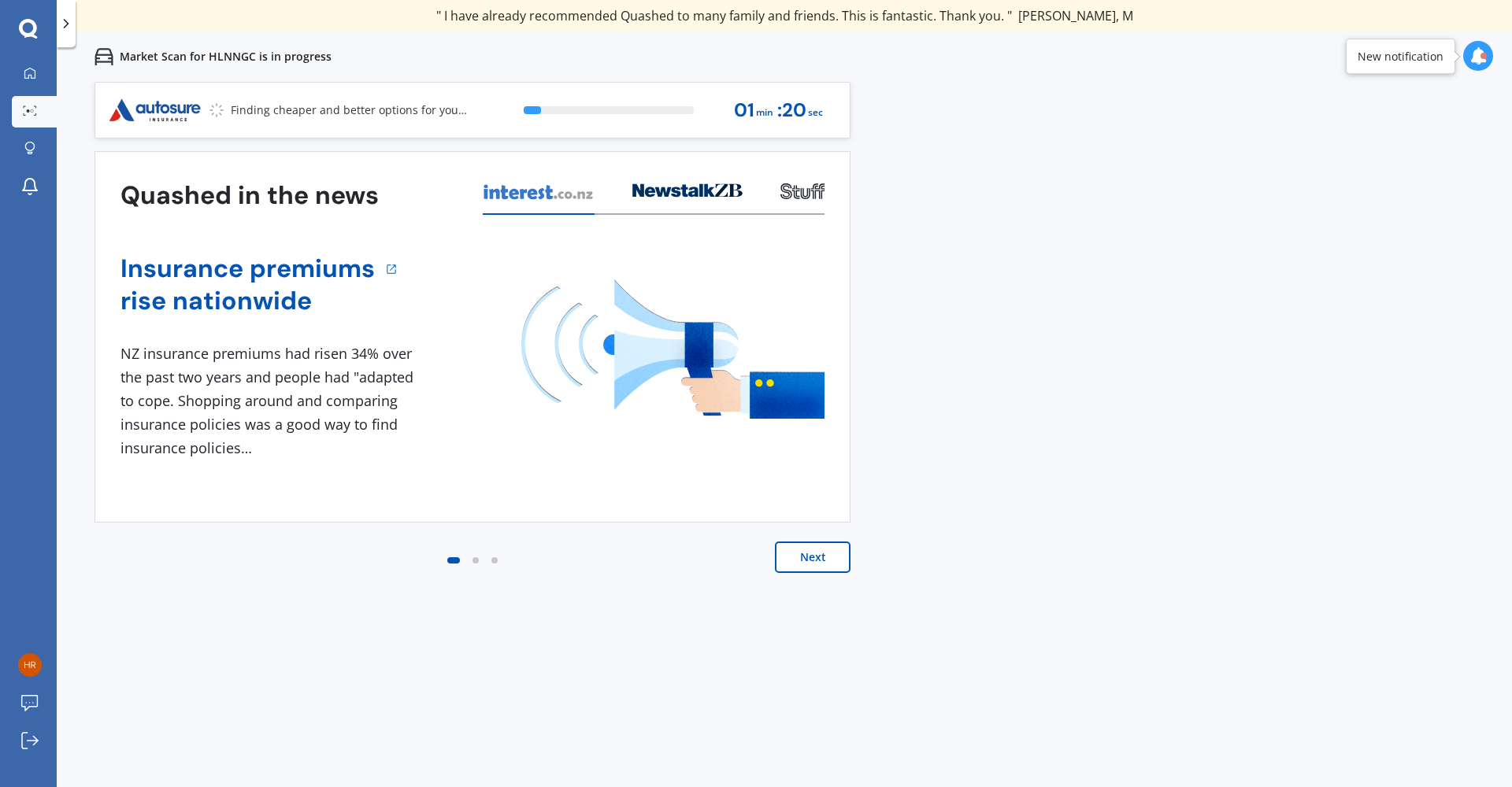
click at [818, 553] on button "Next" at bounding box center [813, 558] width 76 height 32
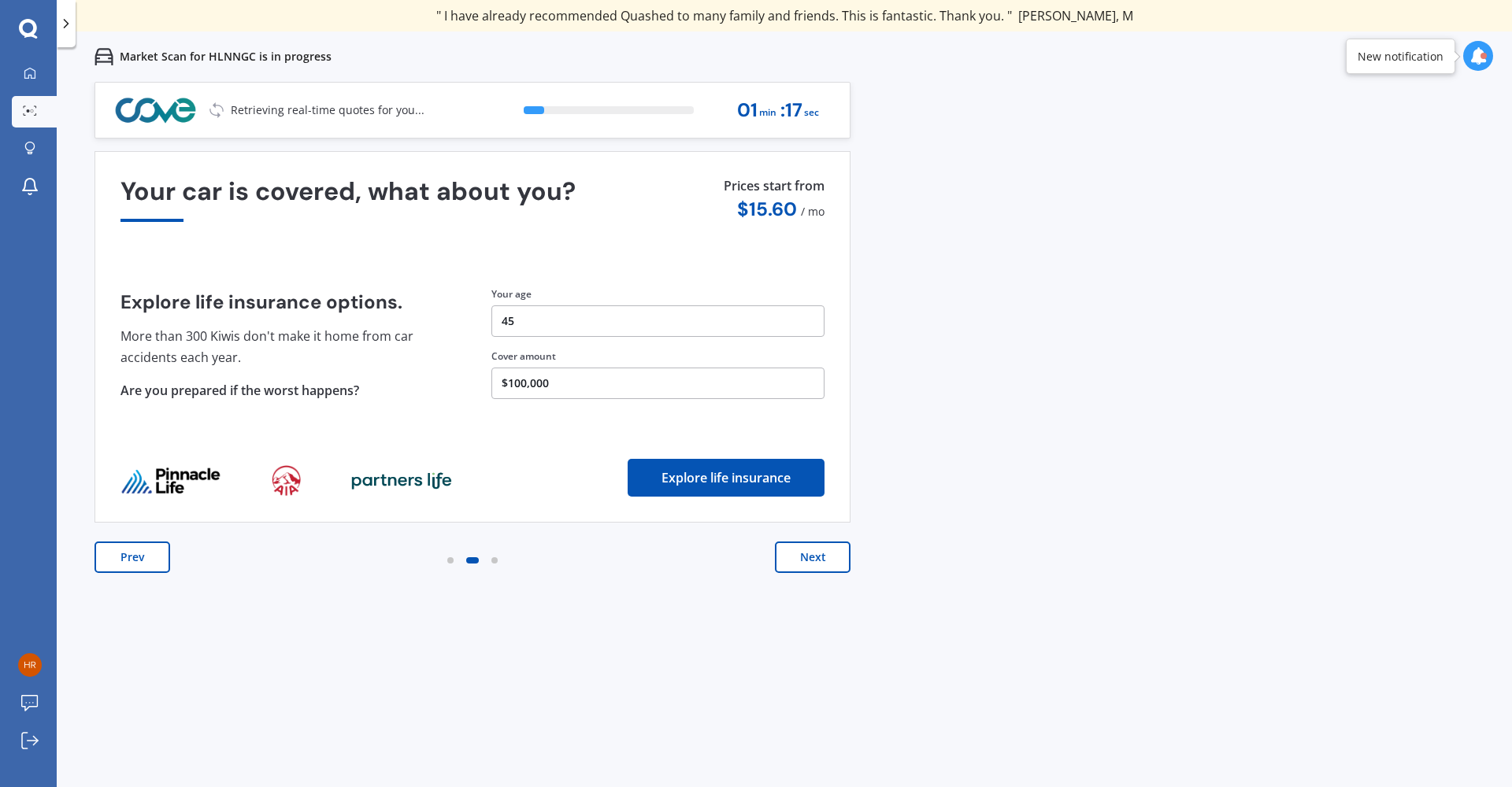
click at [818, 554] on button "Next" at bounding box center [813, 558] width 76 height 32
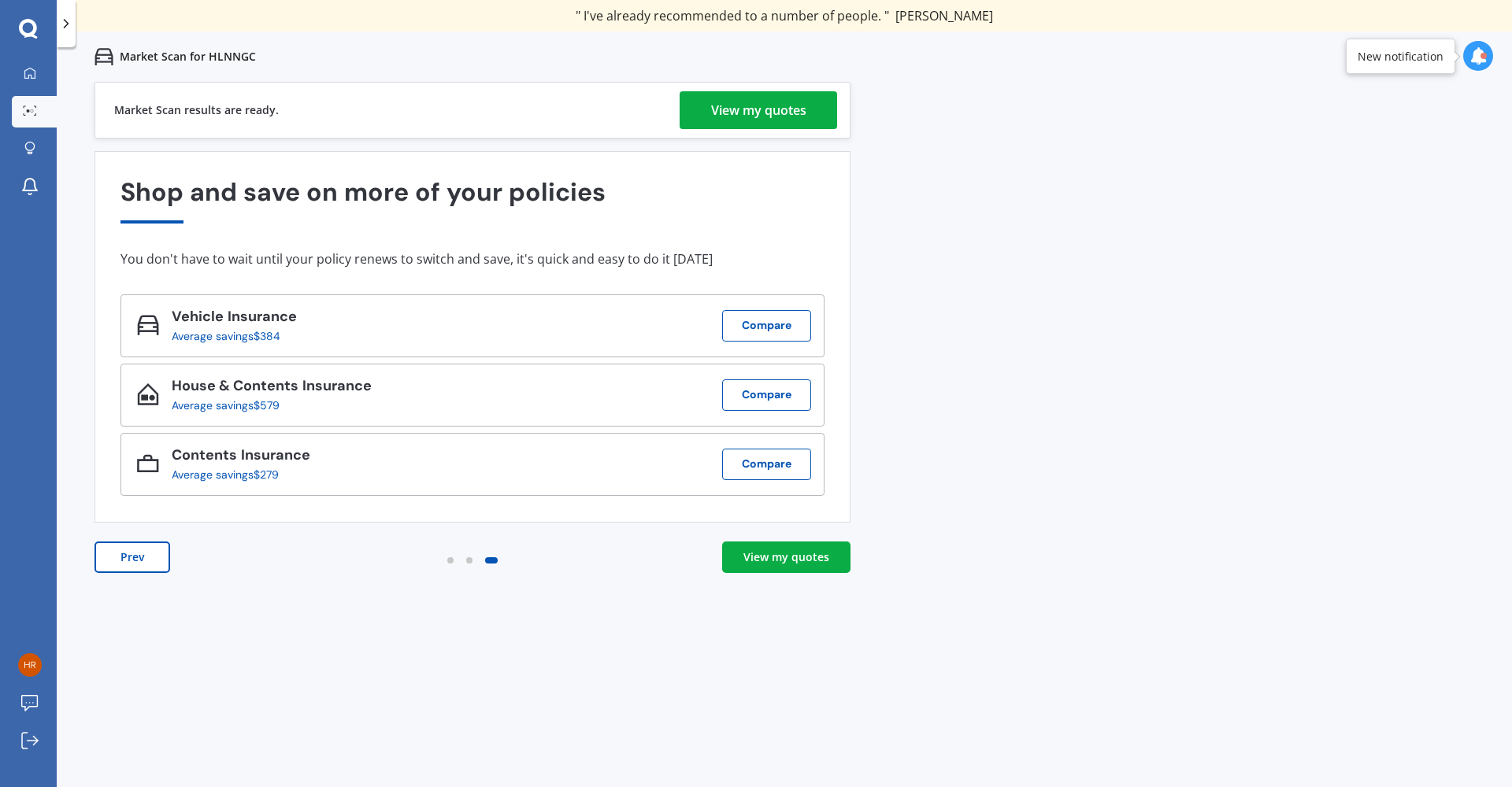
click at [797, 560] on div "View my quotes" at bounding box center [786, 558] width 86 height 16
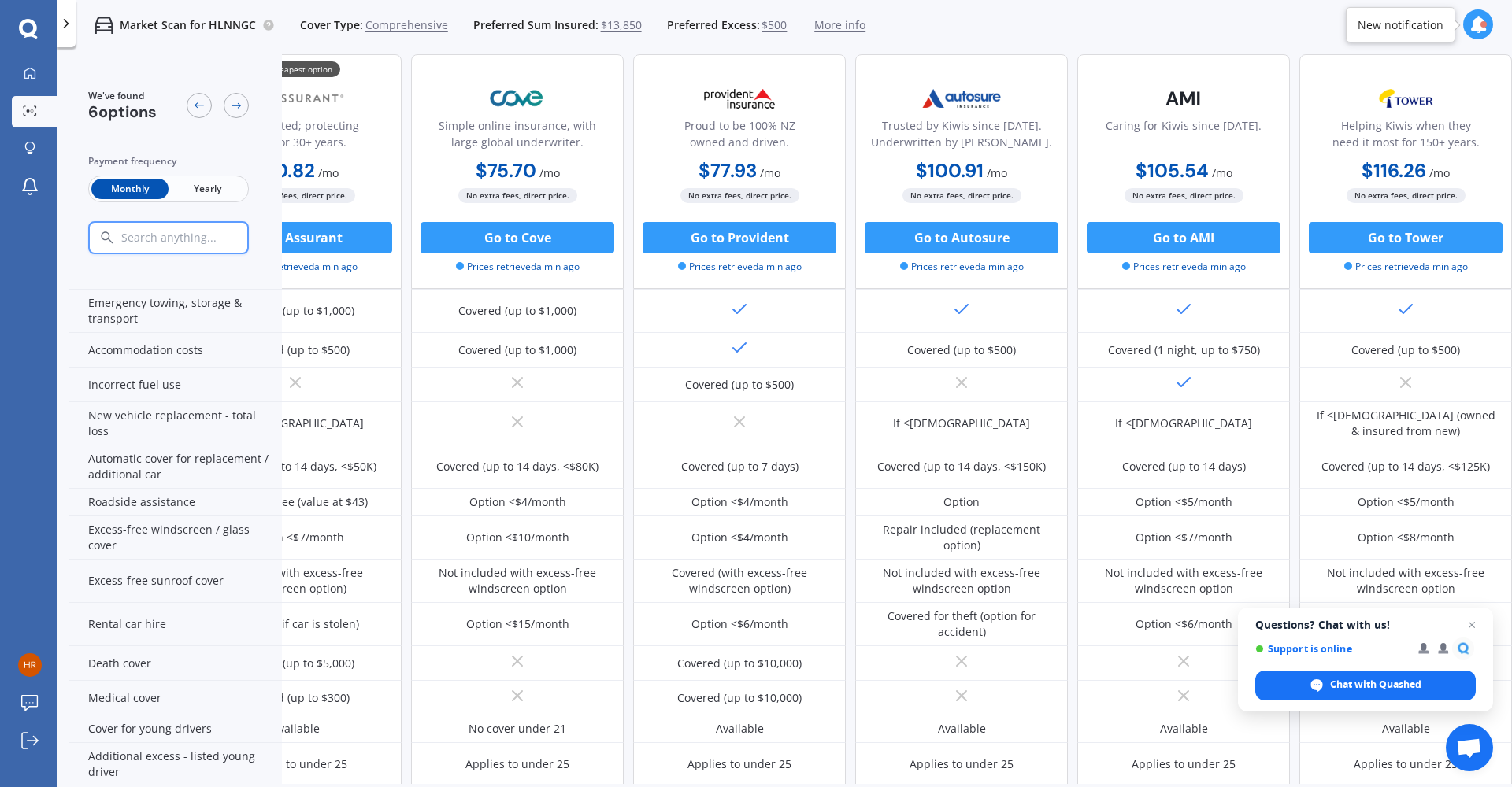
scroll to position [353, 101]
click at [1414, 239] on button "Go to Tower" at bounding box center [1405, 238] width 193 height 32
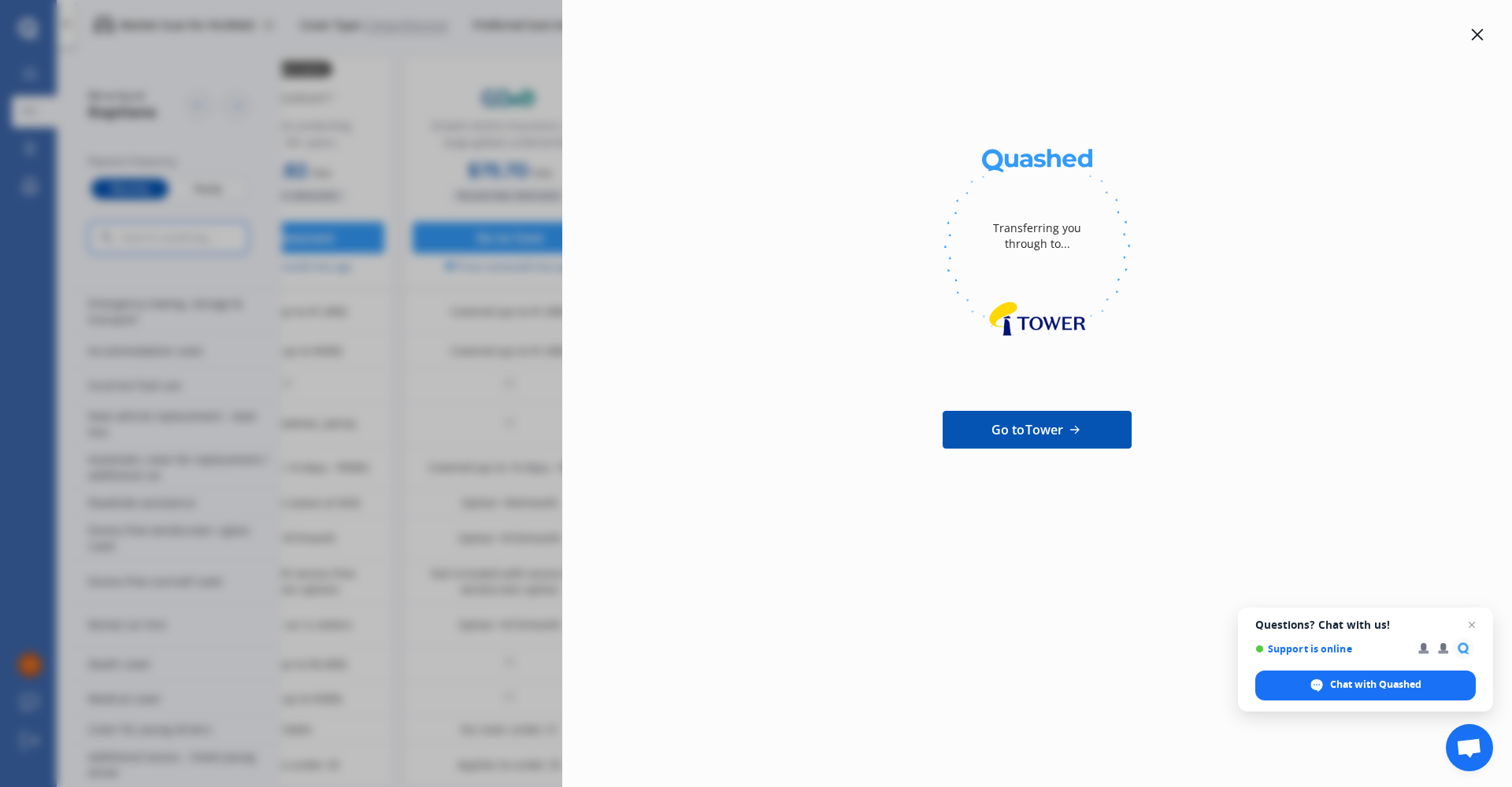
click at [1059, 424] on span "Go to Tower" at bounding box center [1027, 429] width 73 height 19
click at [1476, 37] on icon at bounding box center [1476, 34] width 13 height 13
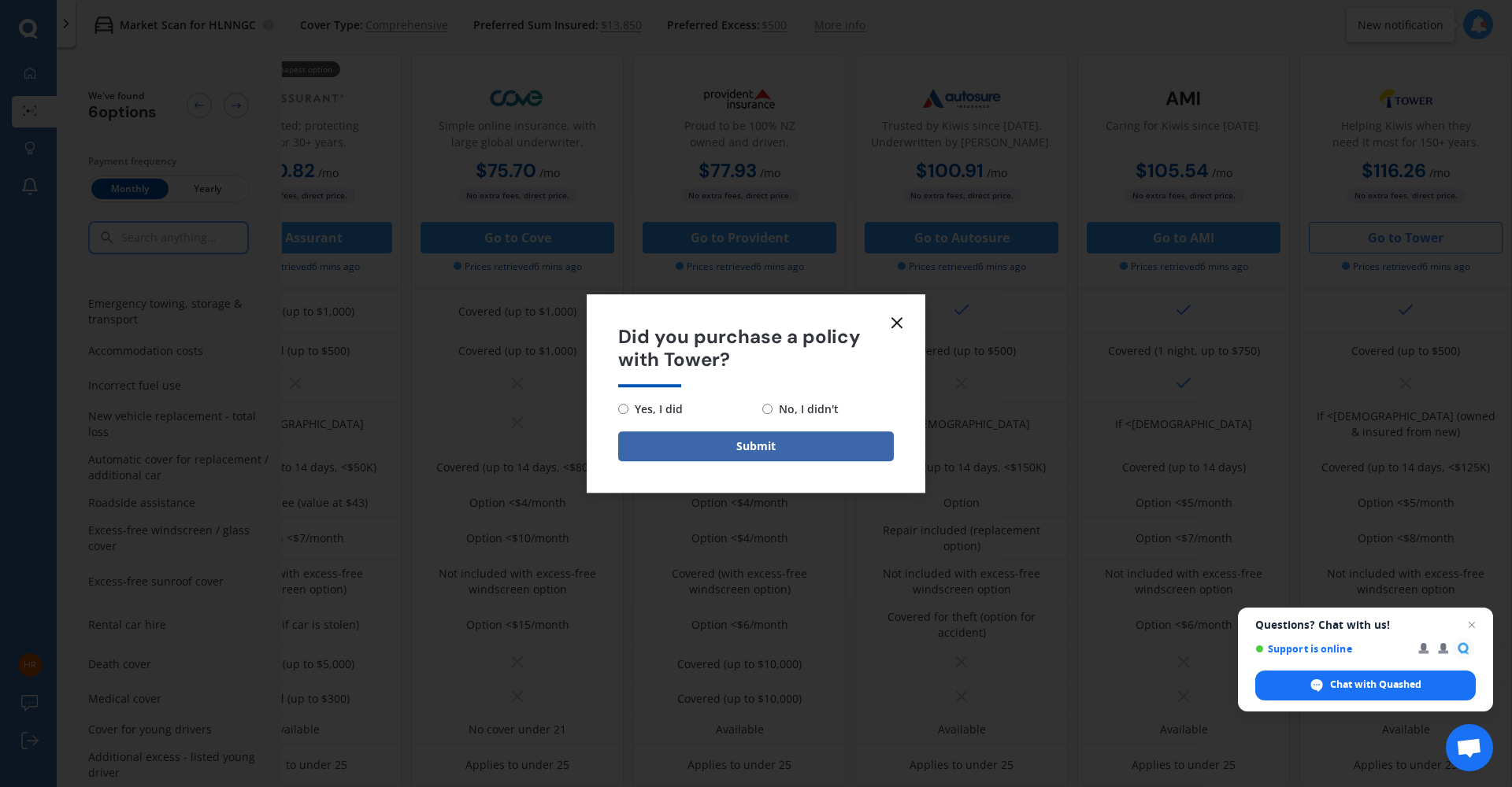
click at [765, 410] on input "No, I didn't" at bounding box center [767, 408] width 10 height 10
radio input "true"
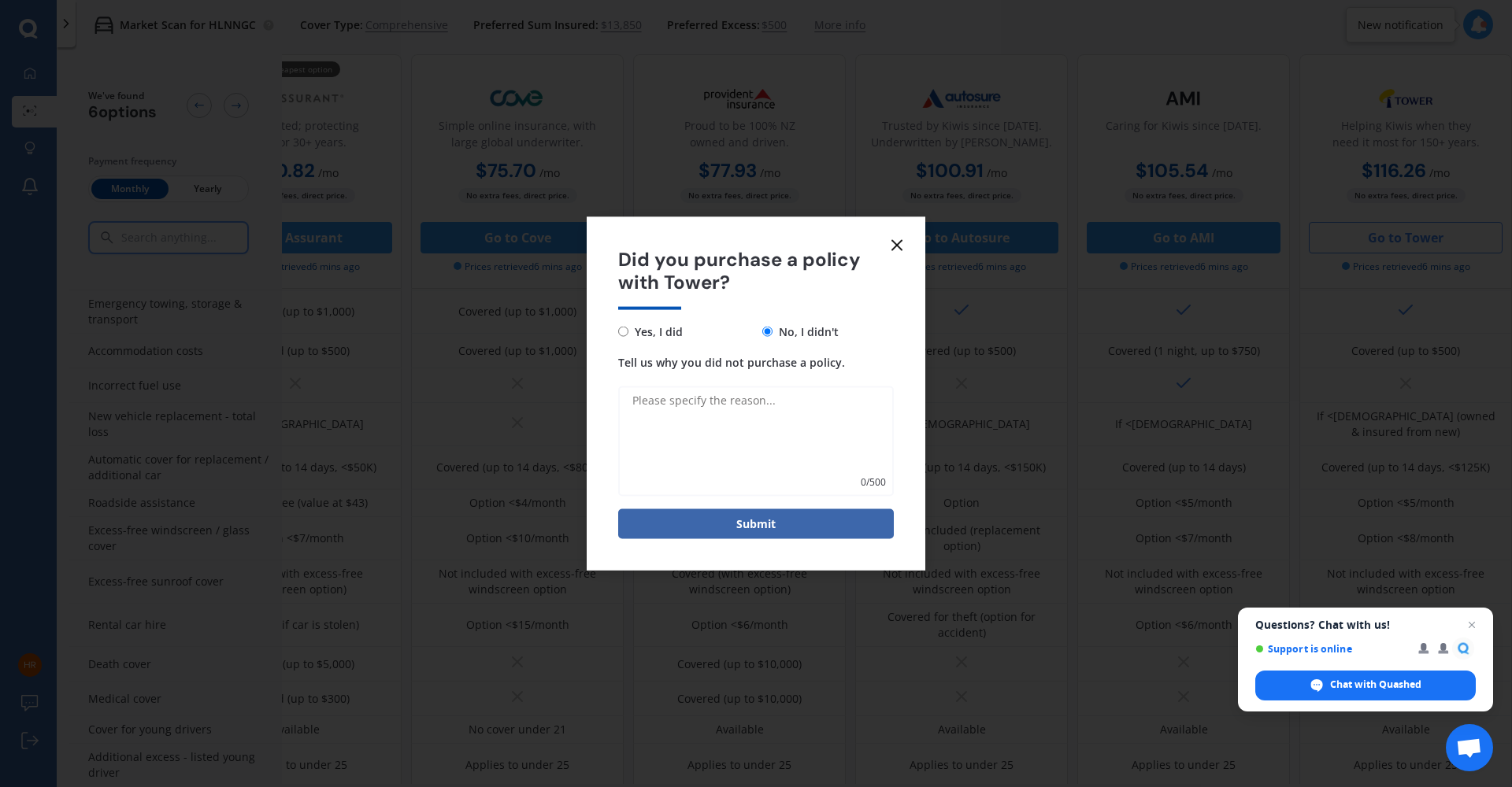
click at [765, 410] on textarea "Tell us why you did not purchase a policy." at bounding box center [755, 440] width 276 height 111
type textarea "Still looking at options"
click at [778, 528] on button "Submit" at bounding box center [755, 524] width 276 height 30
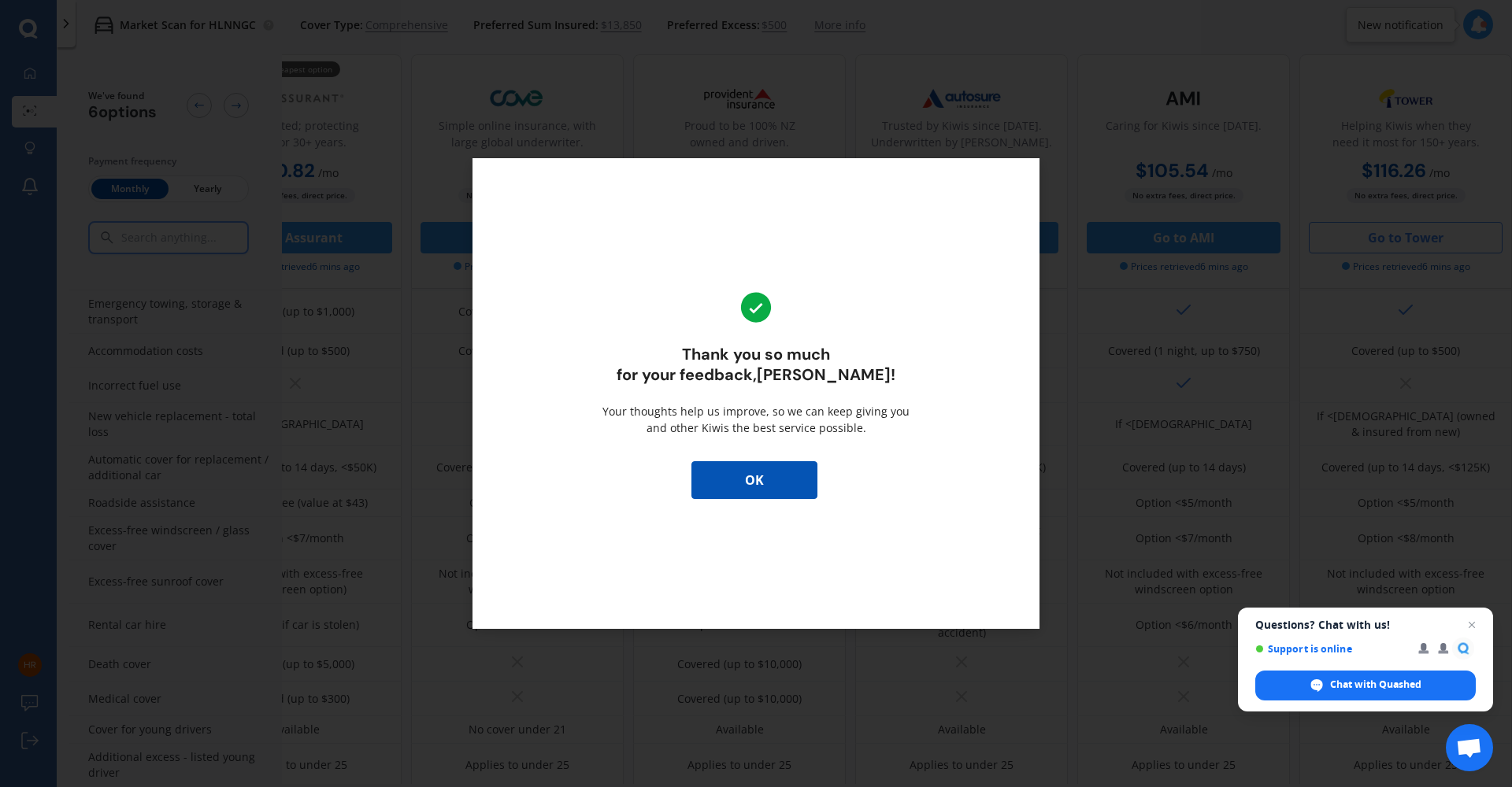
click at [788, 501] on div "Thank you so much for your feedback, [PERSON_NAME] ! Your thoughts help us impr…" at bounding box center [755, 394] width 567 height 471
click at [787, 476] on button "OK" at bounding box center [754, 480] width 126 height 38
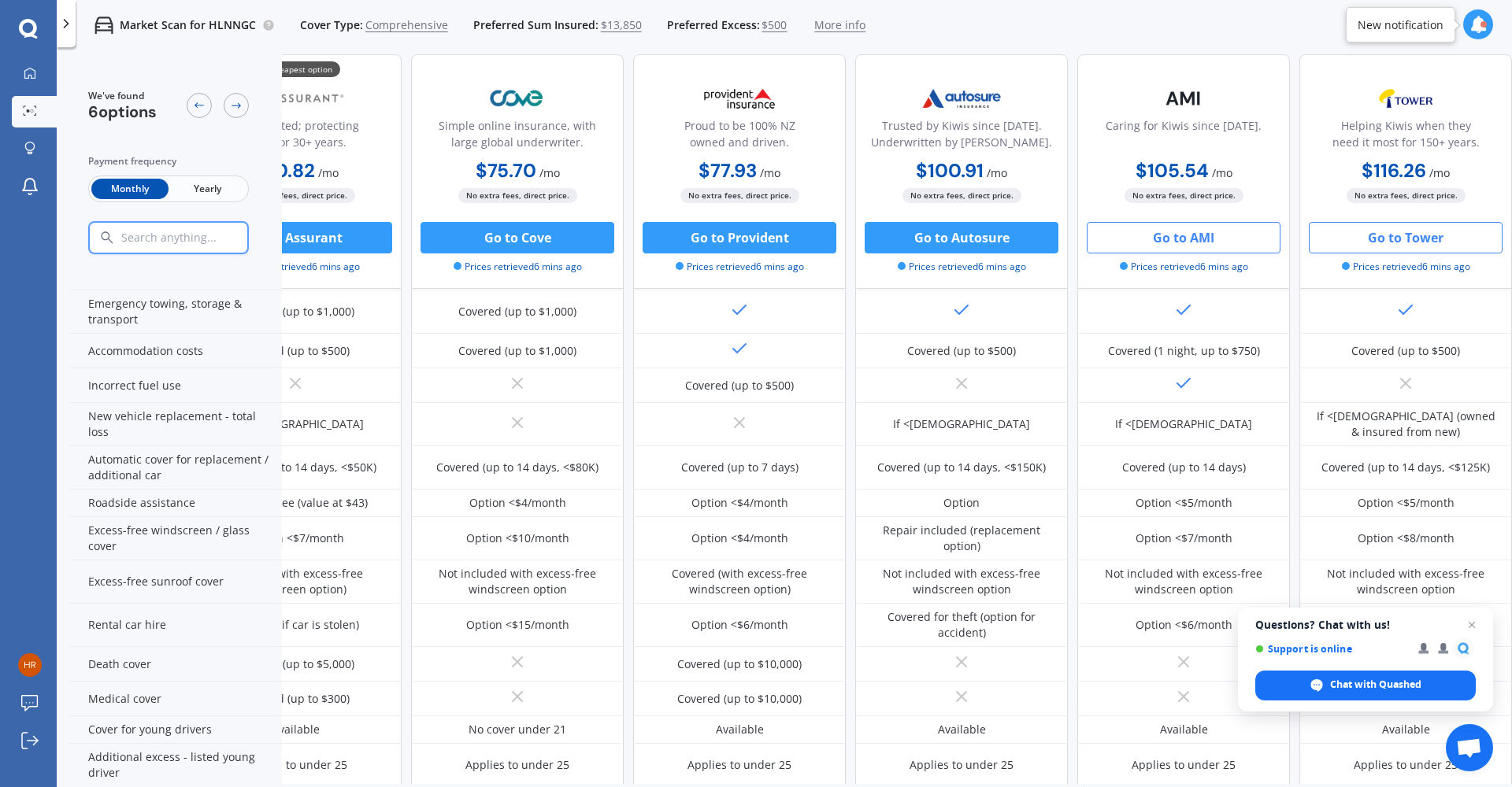
click at [1175, 244] on button "Go to AMI" at bounding box center [1183, 238] width 193 height 32
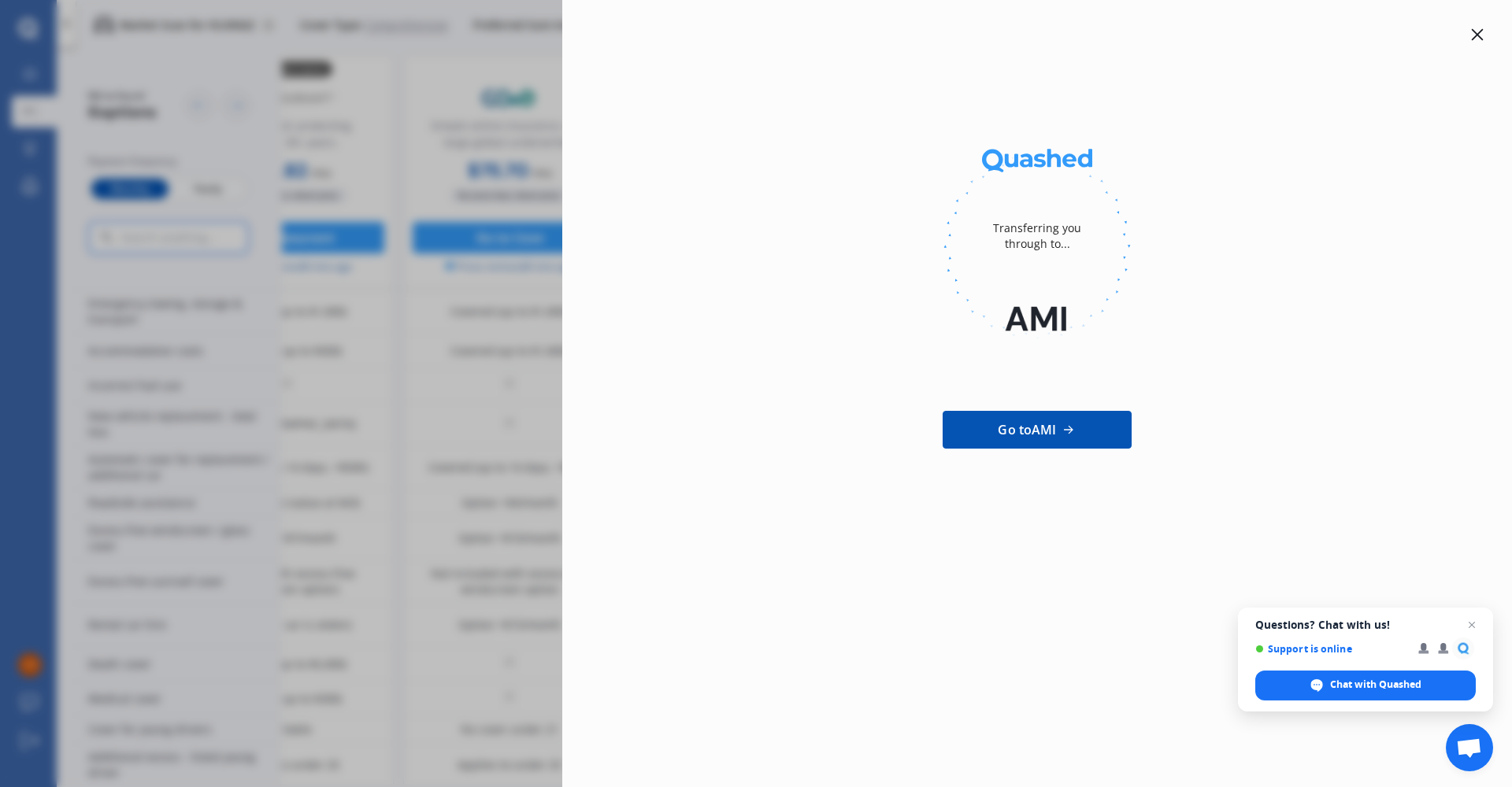
click at [1058, 418] on link "Go to AMI" at bounding box center [1037, 430] width 189 height 38
